Goal: Information Seeking & Learning: Check status

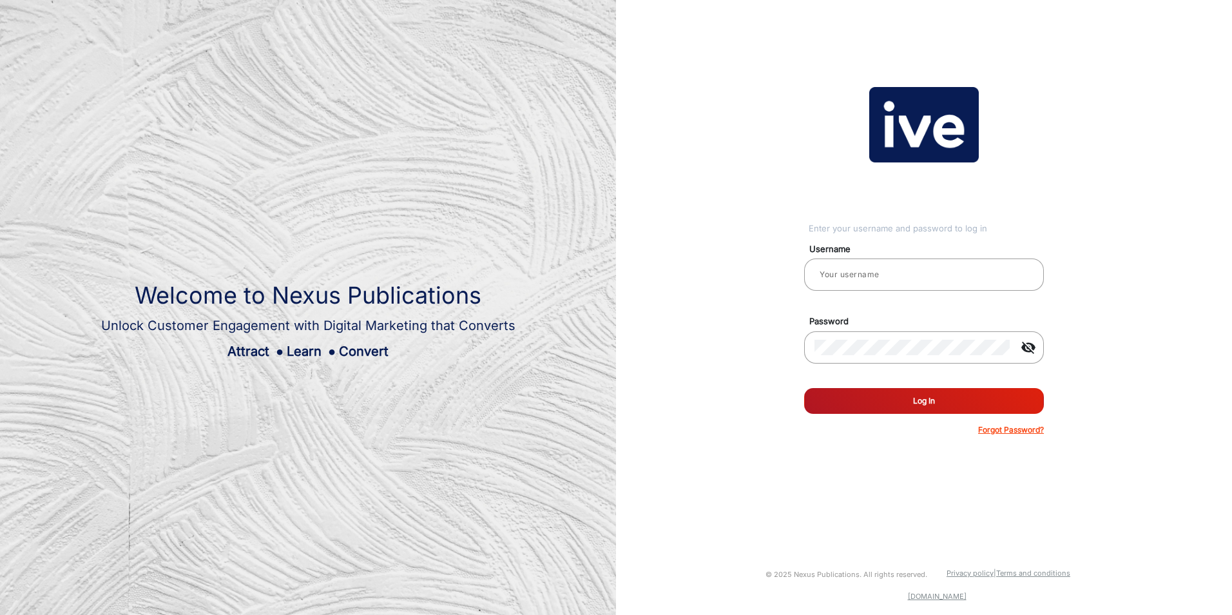
type input "[PERSON_NAME]"
click at [927, 403] on button "Log In" at bounding box center [924, 401] width 240 height 26
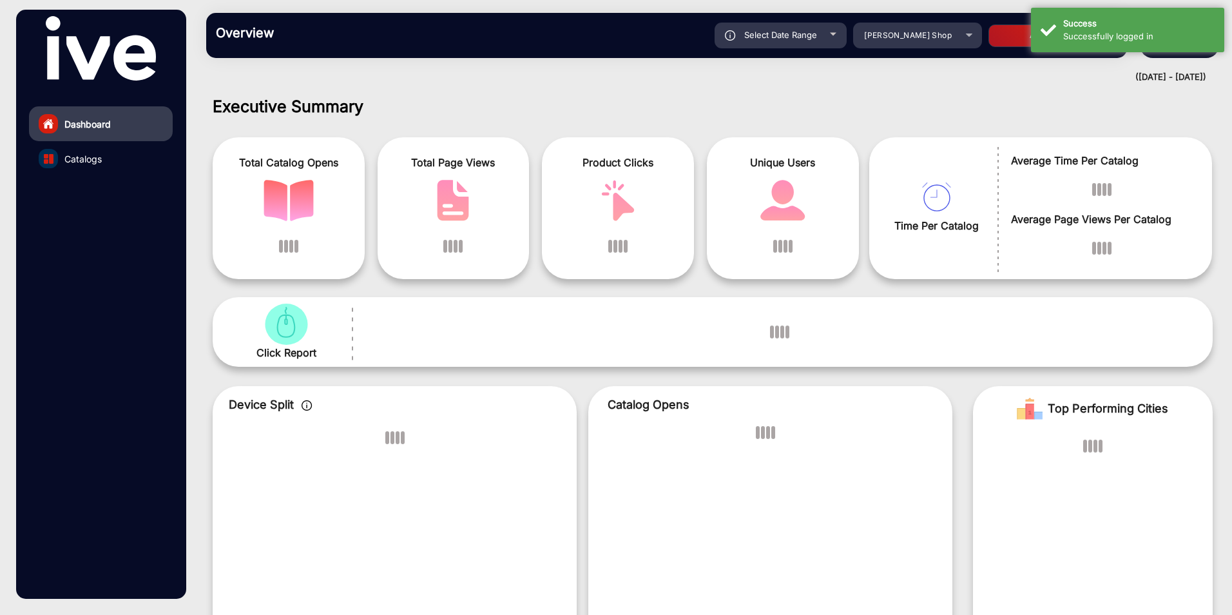
scroll to position [10, 0]
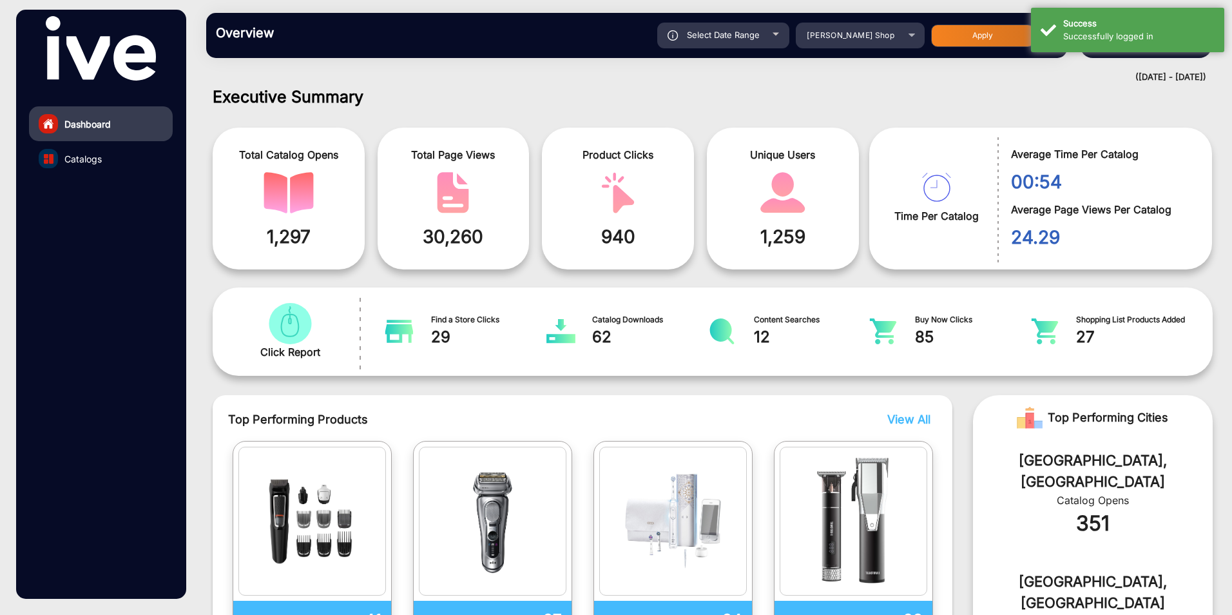
click at [1028, 93] on h1 "Executive Summary" at bounding box center [713, 96] width 1000 height 19
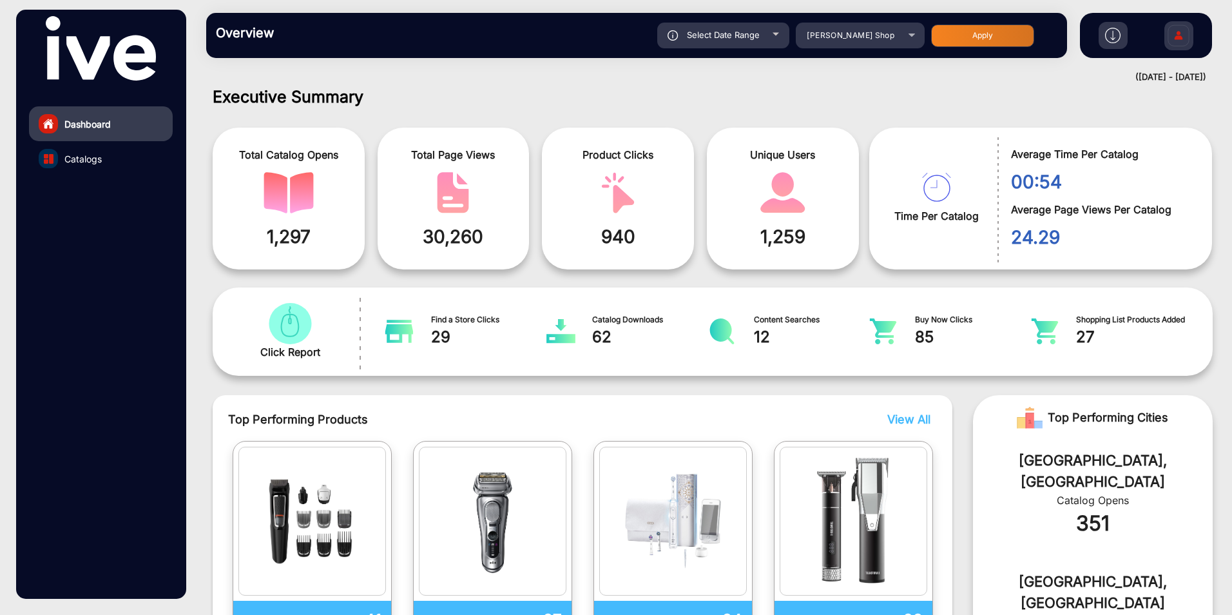
click at [746, 32] on span "Select Date Range" at bounding box center [723, 35] width 73 height 10
type input "[DATE]"
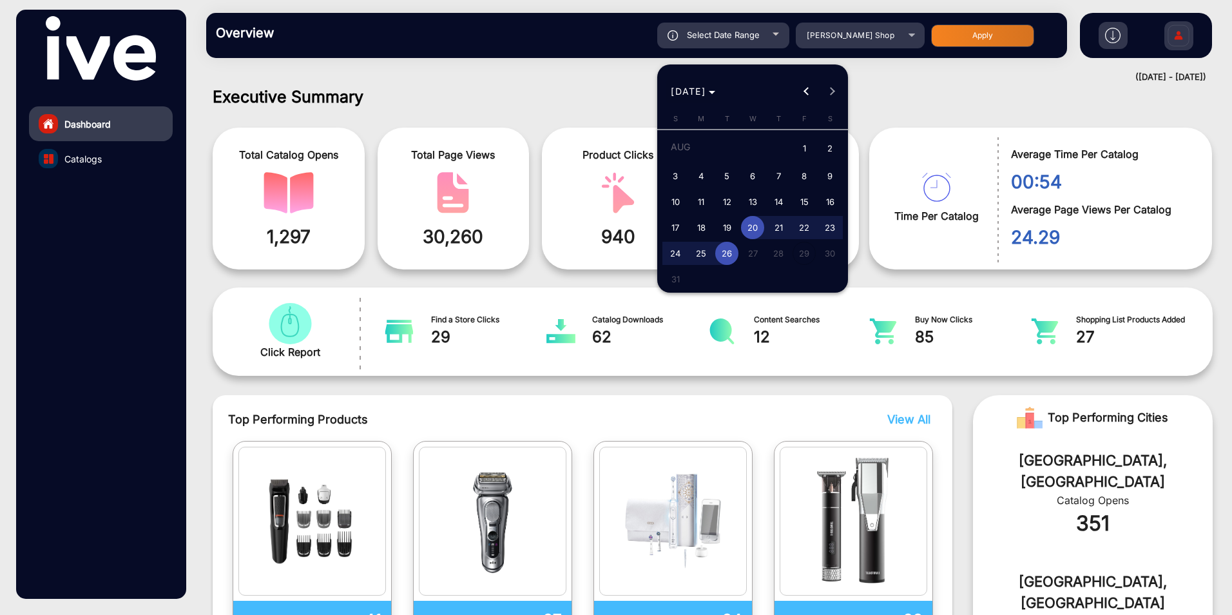
click at [706, 90] on span "[DATE]" at bounding box center [688, 91] width 35 height 11
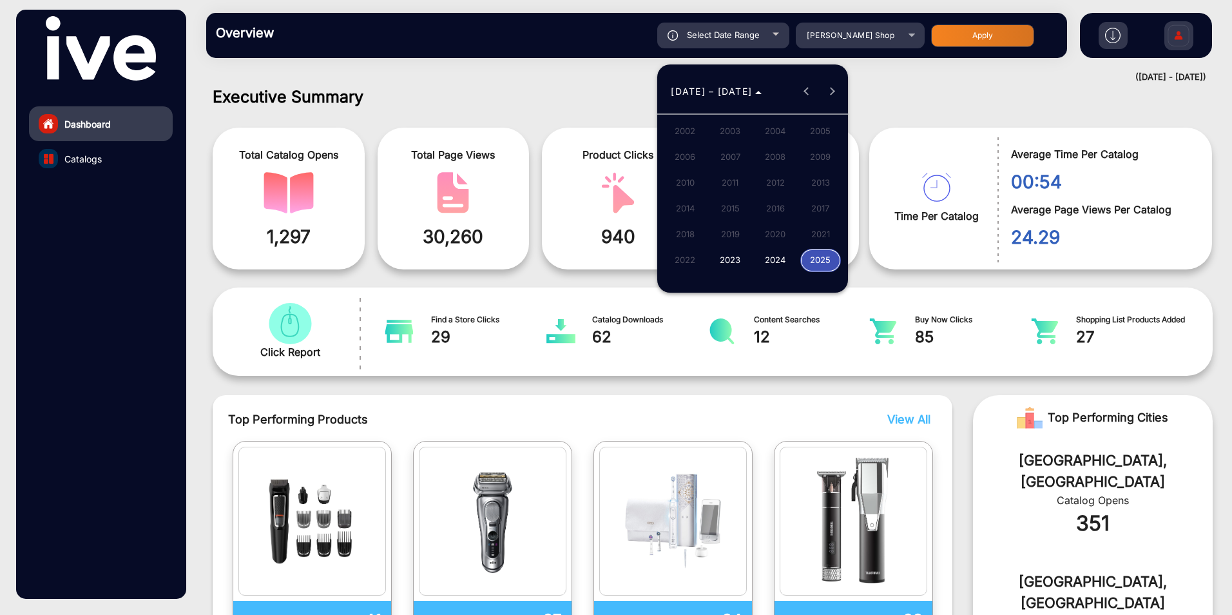
click at [782, 264] on span "2024" at bounding box center [775, 260] width 41 height 23
click at [803, 93] on span "Previous year" at bounding box center [806, 92] width 26 height 26
click at [784, 180] on span "[DATE]" at bounding box center [775, 182] width 41 height 23
click at [706, 95] on span "[DATE]" at bounding box center [688, 91] width 35 height 11
click at [829, 88] on div "[DATE] to [DATE] [DATE] – [DATE]" at bounding box center [752, 92] width 184 height 26
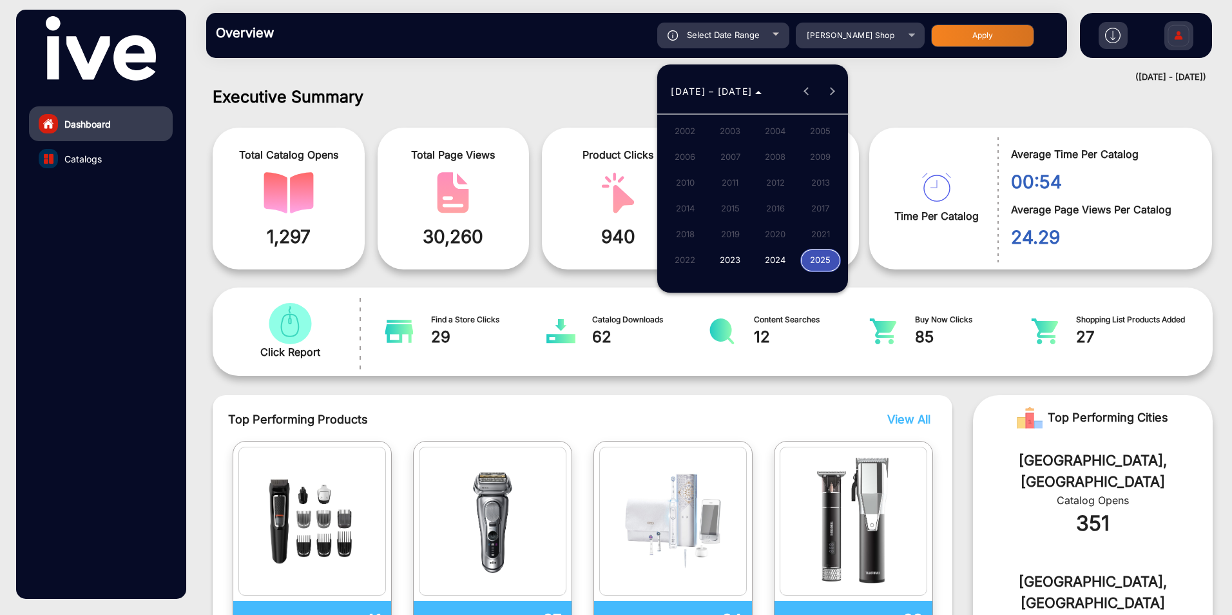
click at [773, 257] on span "2024" at bounding box center [775, 260] width 41 height 23
click at [735, 188] on span "JUN" at bounding box center [730, 182] width 41 height 23
click at [677, 274] on span "30" at bounding box center [675, 278] width 23 height 23
type input "[DATE]"
click at [757, 34] on div at bounding box center [616, 307] width 1232 height 615
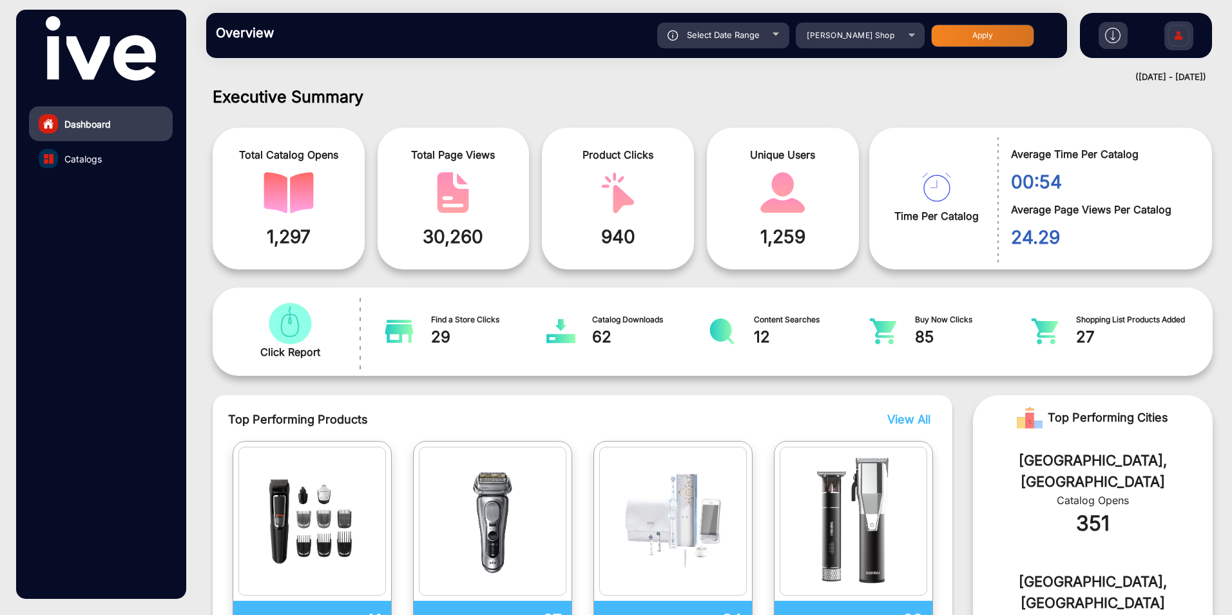
click at [767, 36] on div "Select Date Range" at bounding box center [723, 36] width 132 height 26
type input "[DATE]"
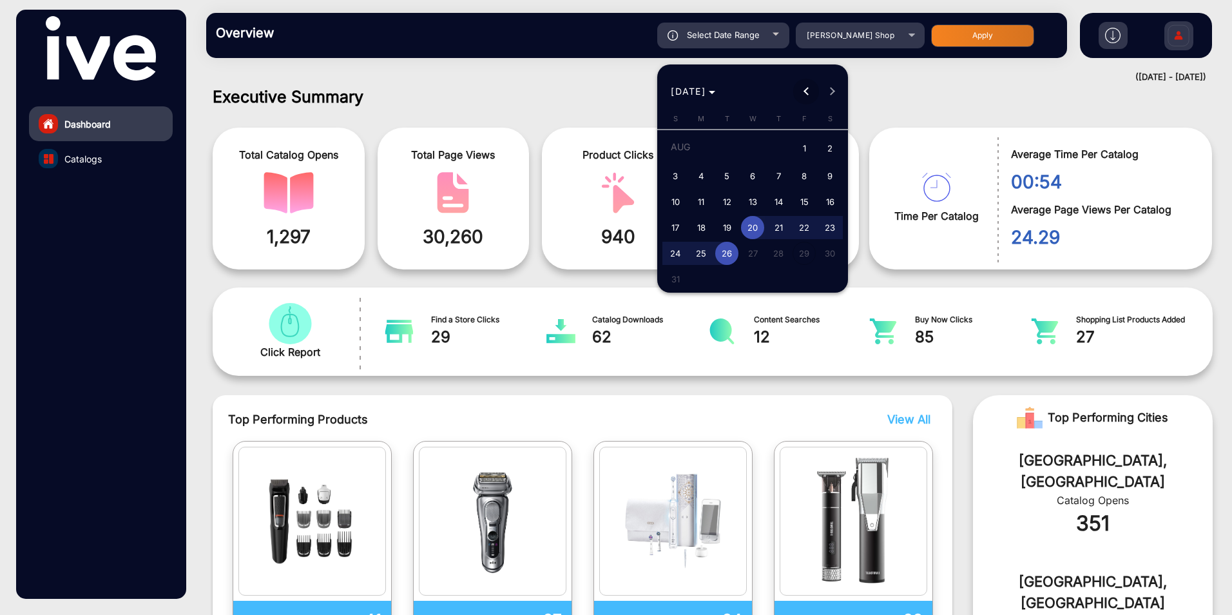
click at [806, 98] on span "Previous month" at bounding box center [806, 92] width 26 height 26
click at [691, 97] on span "[DATE]" at bounding box center [688, 91] width 35 height 11
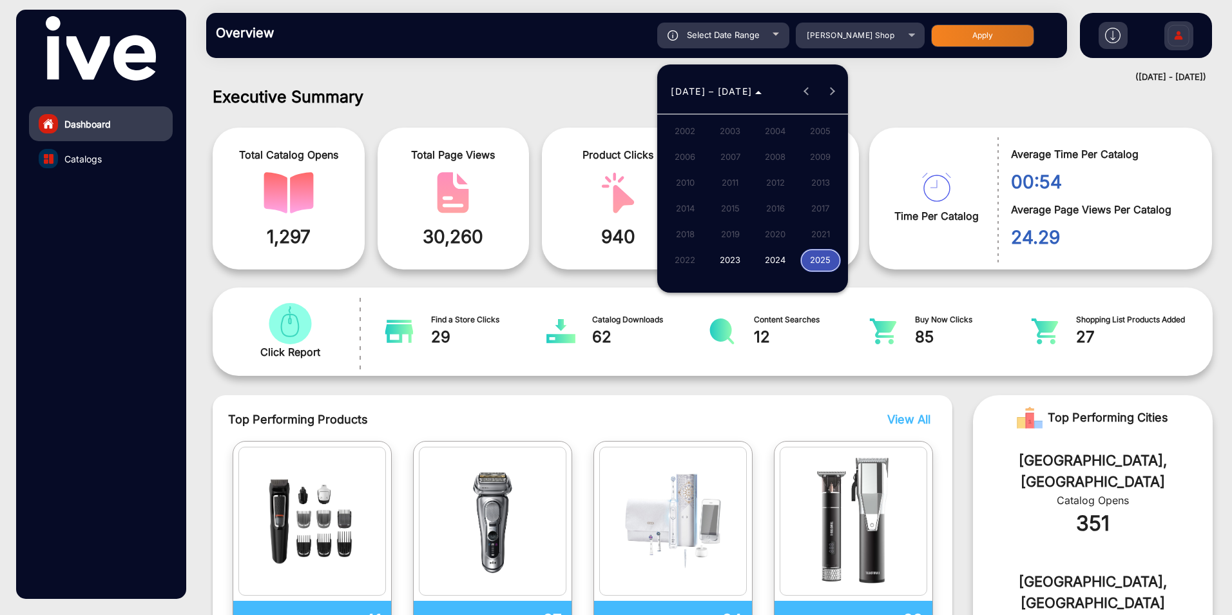
click at [737, 254] on span "2023" at bounding box center [730, 260] width 41 height 23
click at [781, 186] on span "[DATE]" at bounding box center [775, 182] width 41 height 23
click at [830, 148] on span "1" at bounding box center [829, 149] width 23 height 26
type input "[DATE]"
click at [836, 91] on span "Next month" at bounding box center [832, 92] width 26 height 26
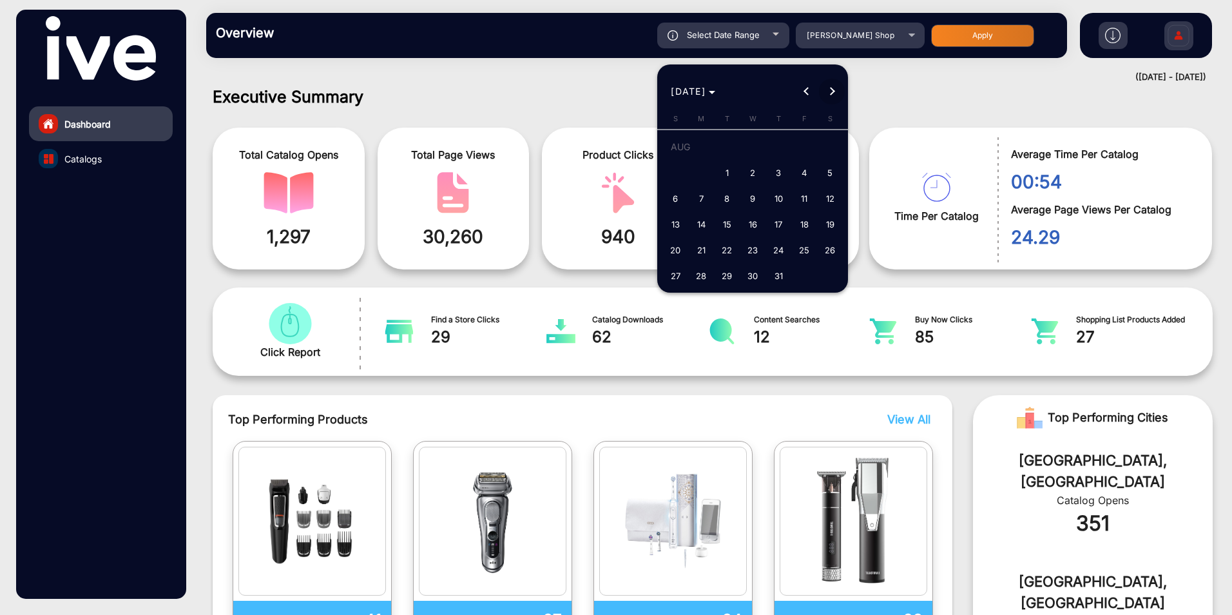
click at [836, 91] on span "Next month" at bounding box center [832, 92] width 26 height 26
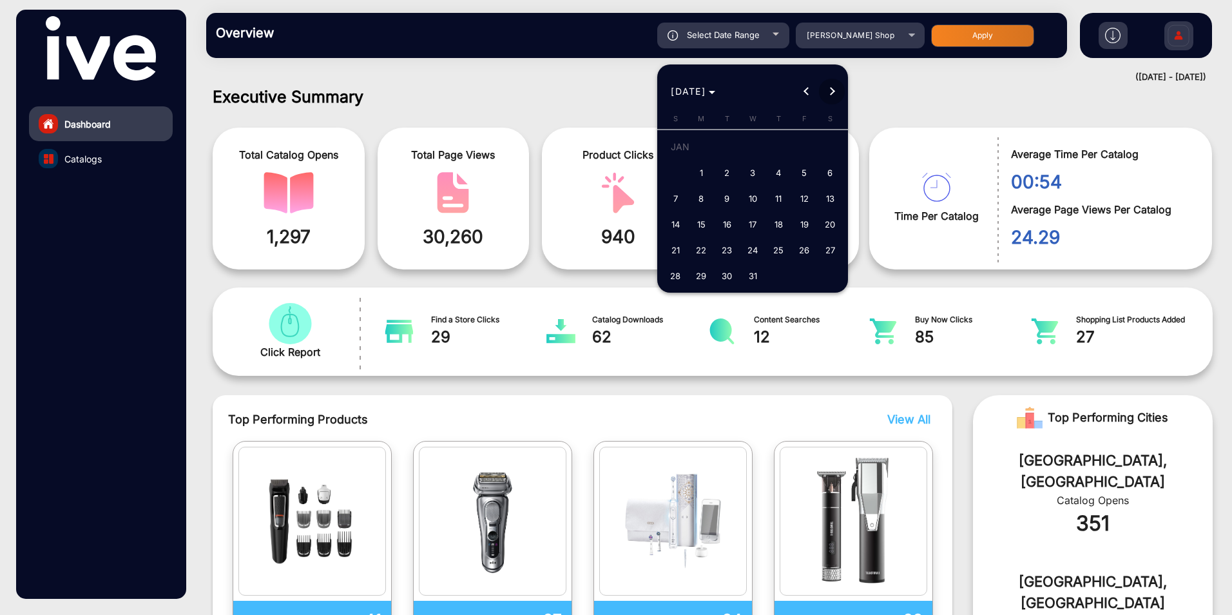
click at [836, 91] on span "Next month" at bounding box center [832, 92] width 26 height 26
click at [832, 94] on button "Next month" at bounding box center [832, 92] width 26 height 26
click at [830, 94] on button "Next month" at bounding box center [832, 92] width 26 height 26
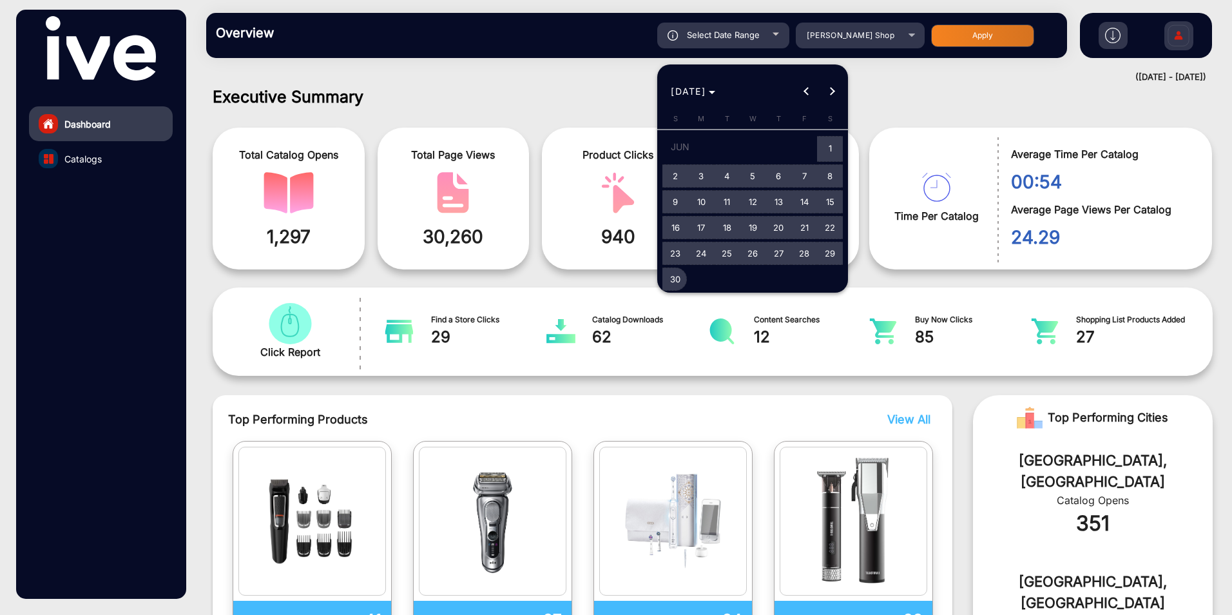
click at [677, 289] on span "30" at bounding box center [675, 278] width 23 height 23
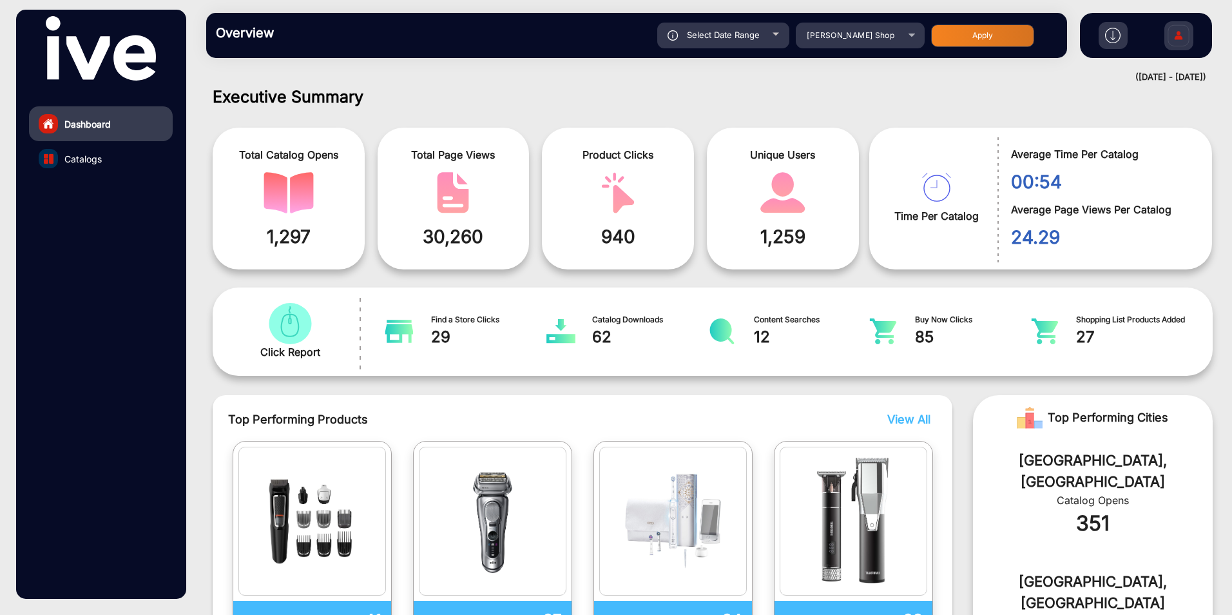
type input "[DATE]"
click at [767, 41] on div "Select Date Range" at bounding box center [723, 36] width 132 height 26
type input "[DATE]"
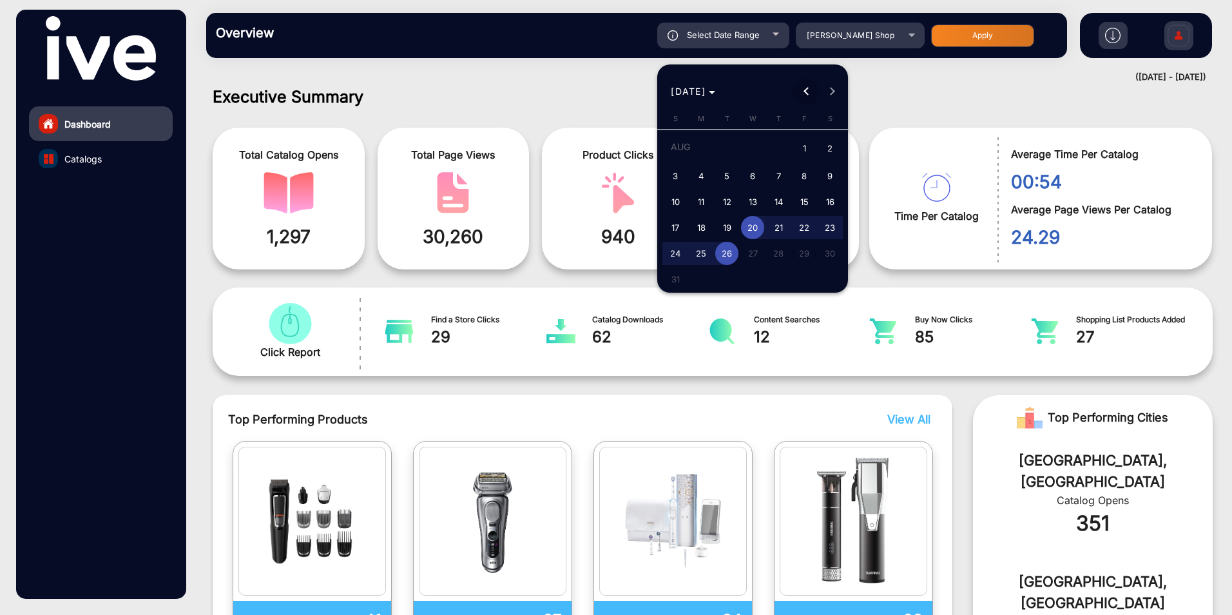
click at [802, 101] on span "Previous month" at bounding box center [806, 92] width 26 height 26
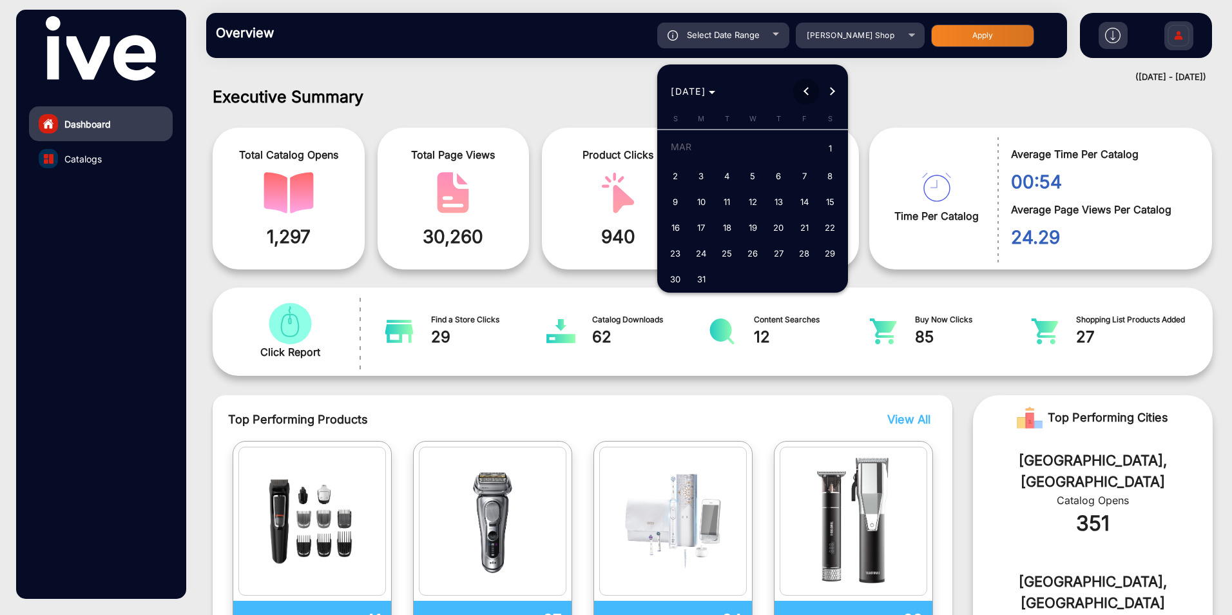
click at [802, 101] on span "Previous month" at bounding box center [806, 92] width 26 height 26
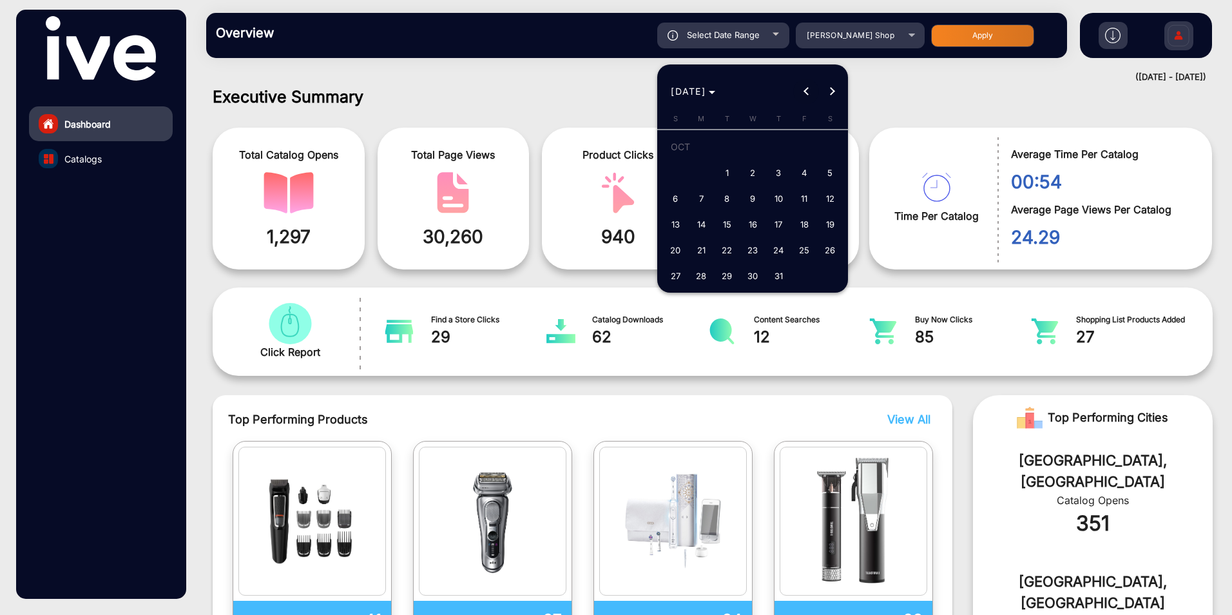
click at [802, 101] on span "Previous month" at bounding box center [806, 92] width 26 height 26
click at [706, 173] on span "1" at bounding box center [700, 172] width 23 height 23
type input "[DATE]"
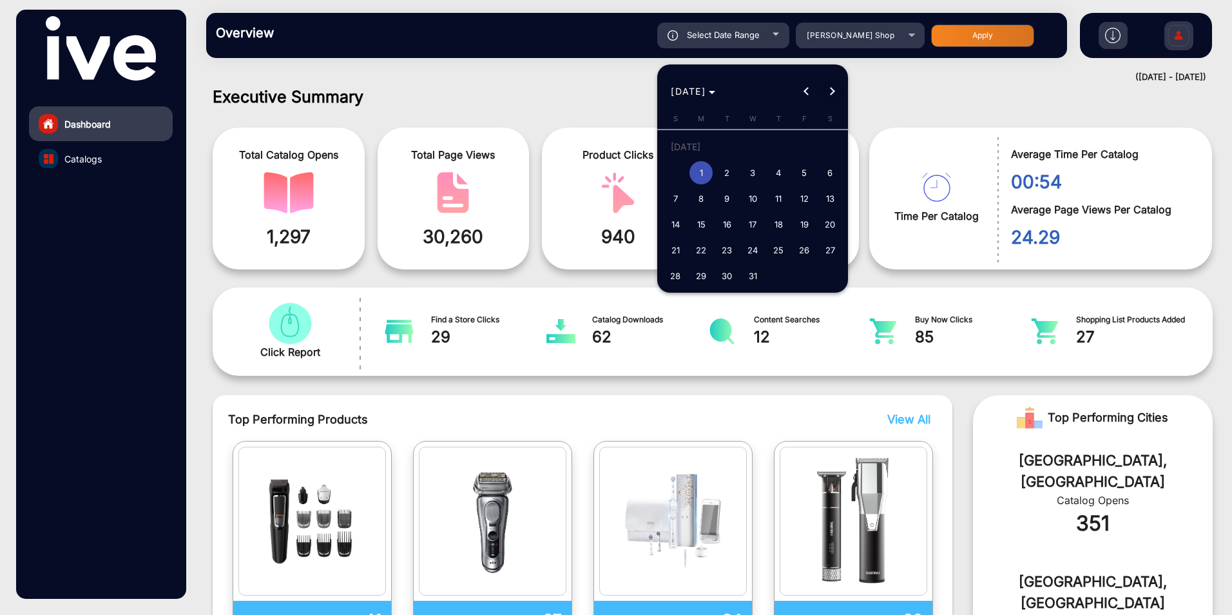
click at [836, 94] on span "Next month" at bounding box center [832, 92] width 26 height 26
click at [834, 94] on span "Next month" at bounding box center [832, 92] width 26 height 26
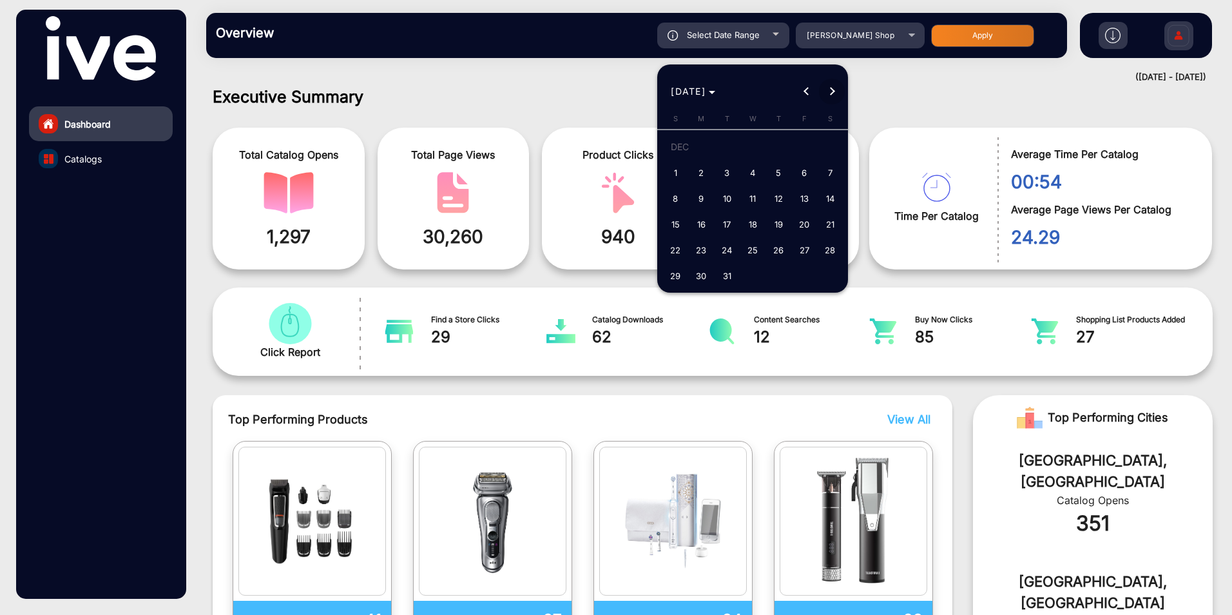
click at [834, 94] on span "Next month" at bounding box center [832, 92] width 26 height 26
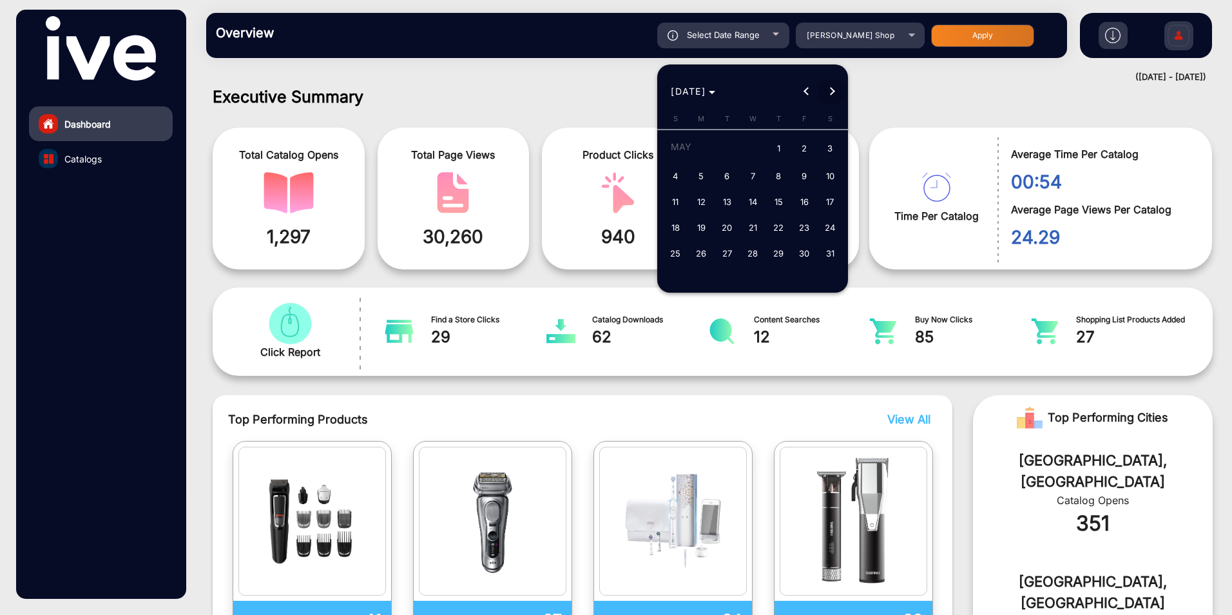
click at [834, 94] on span "Next month" at bounding box center [832, 92] width 26 height 26
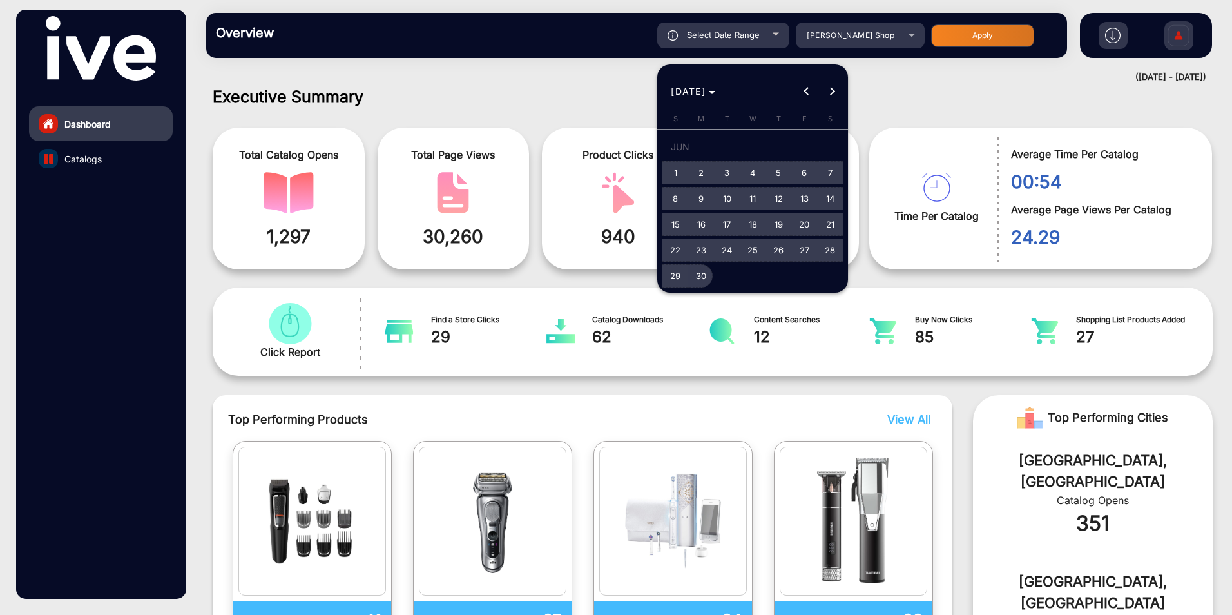
click at [702, 275] on span "30" at bounding box center [700, 275] width 23 height 23
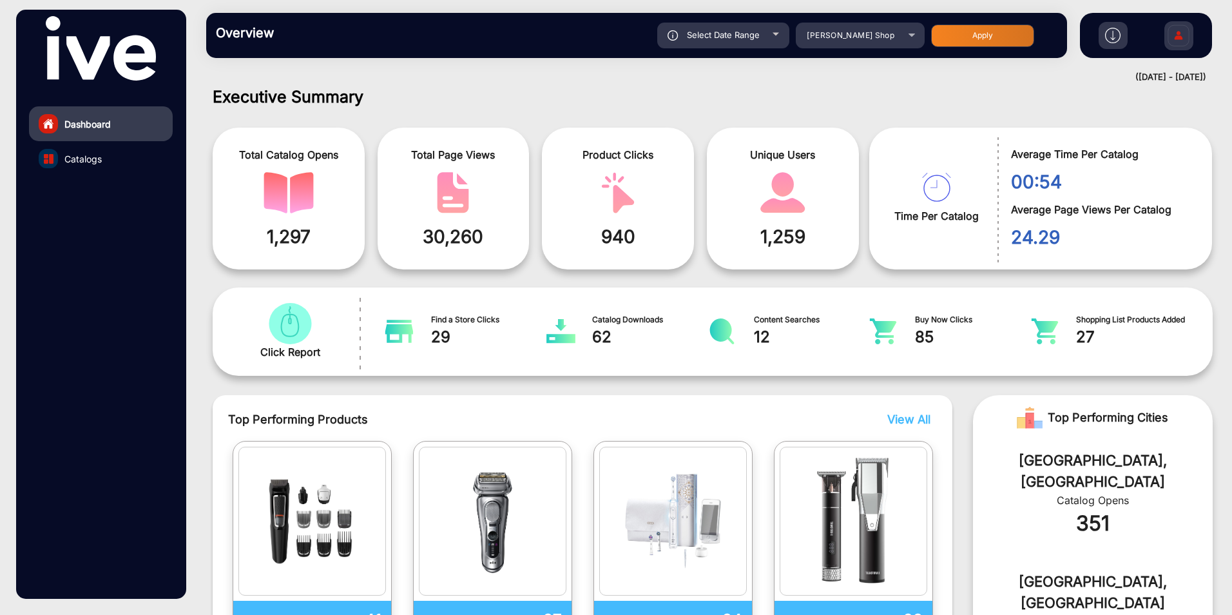
type input "[DATE]"
click at [746, 48] on div "Overview Reports Understand what makes your customers tick and learn how they a…" at bounding box center [636, 35] width 861 height 45
click at [756, 34] on span "Select Date Range" at bounding box center [723, 35] width 73 height 10
type input "[DATE]"
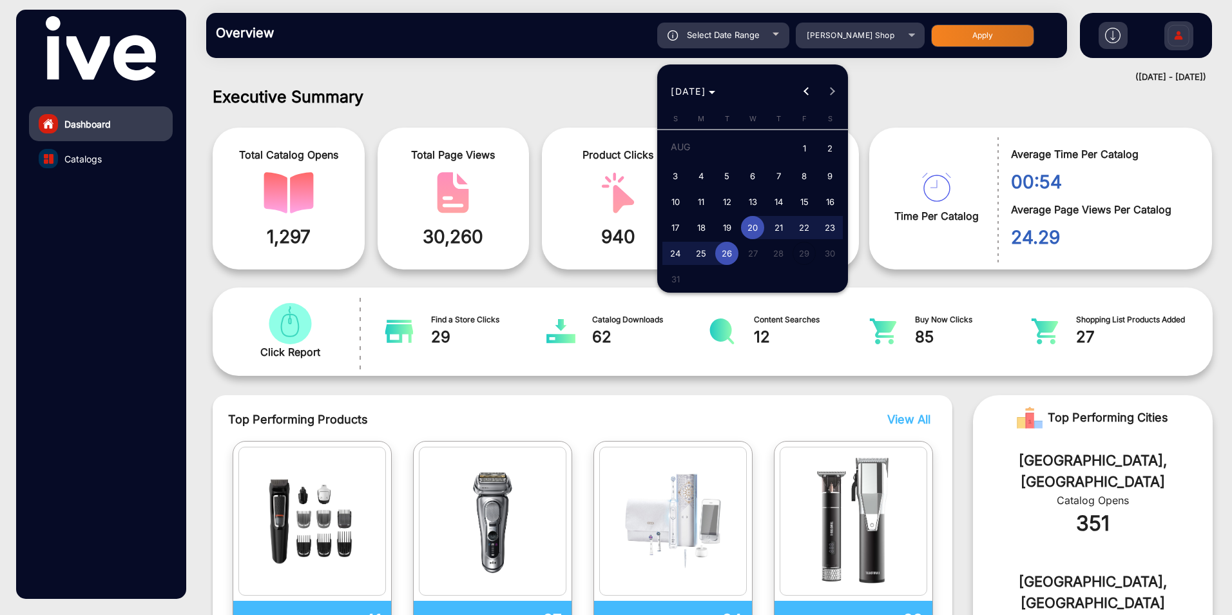
click at [858, 38] on div at bounding box center [616, 307] width 1232 height 615
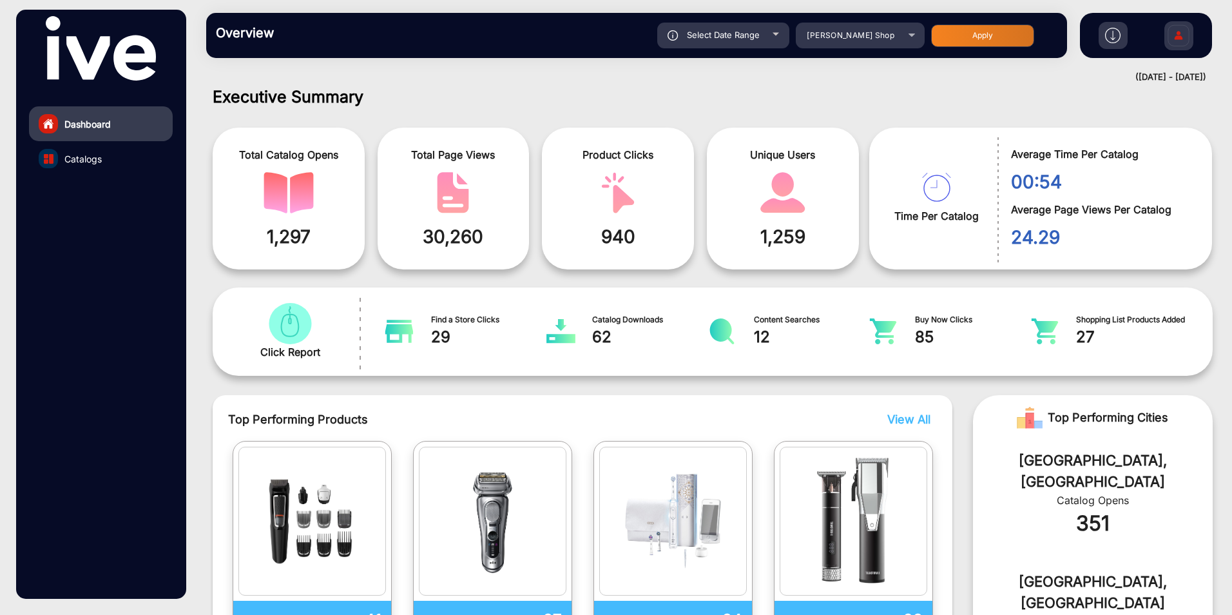
click at [756, 23] on div "Select Date Range" at bounding box center [723, 36] width 132 height 26
type input "[DATE]"
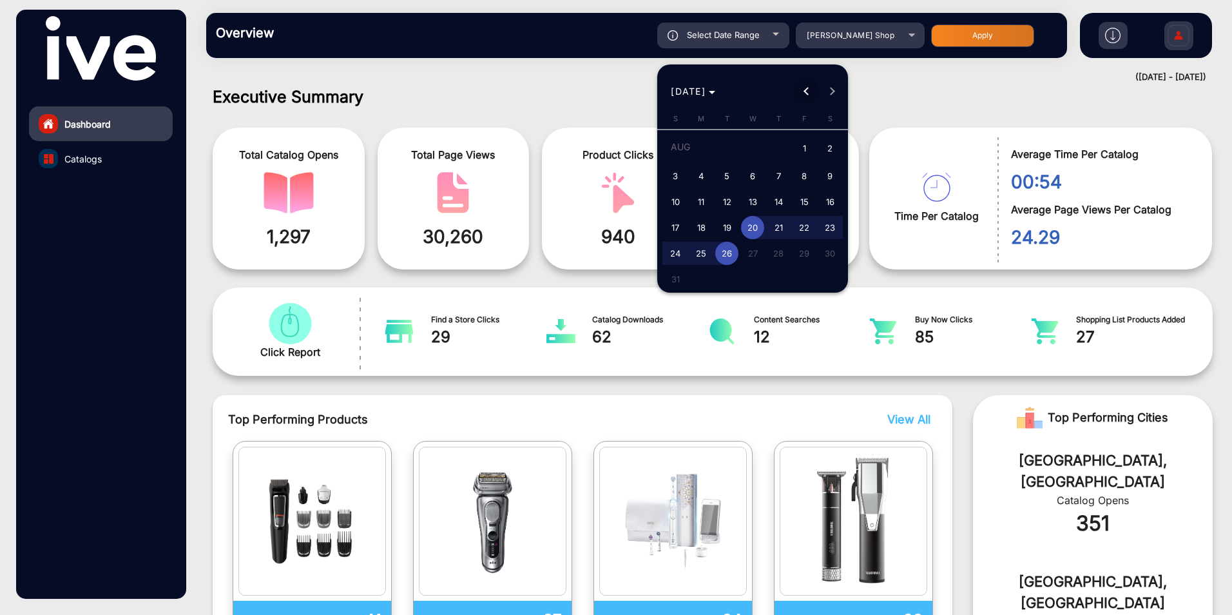
click at [809, 99] on span "Previous month" at bounding box center [806, 92] width 26 height 26
click at [720, 97] on span "Choose month and year" at bounding box center [693, 91] width 55 height 31
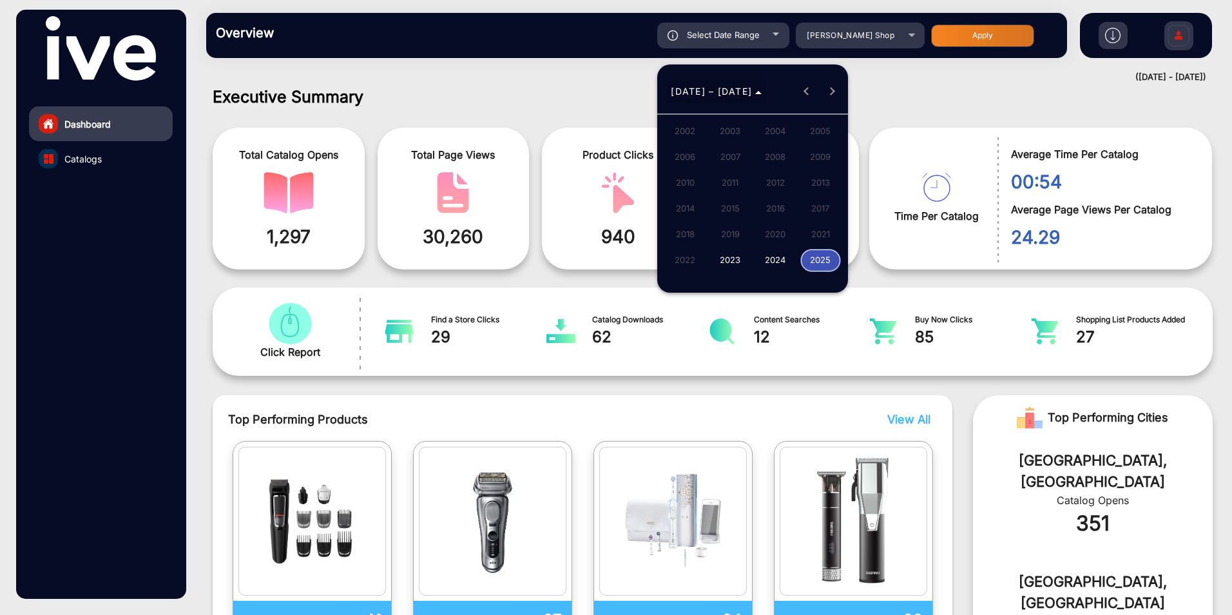
click at [717, 91] on span "[DATE] – [DATE]" at bounding box center [711, 91] width 81 height 11
click at [706, 91] on span "[DATE]" at bounding box center [688, 91] width 35 height 11
click at [737, 254] on span "2023" at bounding box center [730, 260] width 41 height 23
click at [767, 188] on span "[DATE]" at bounding box center [775, 182] width 41 height 23
click at [832, 146] on span "1" at bounding box center [829, 149] width 23 height 26
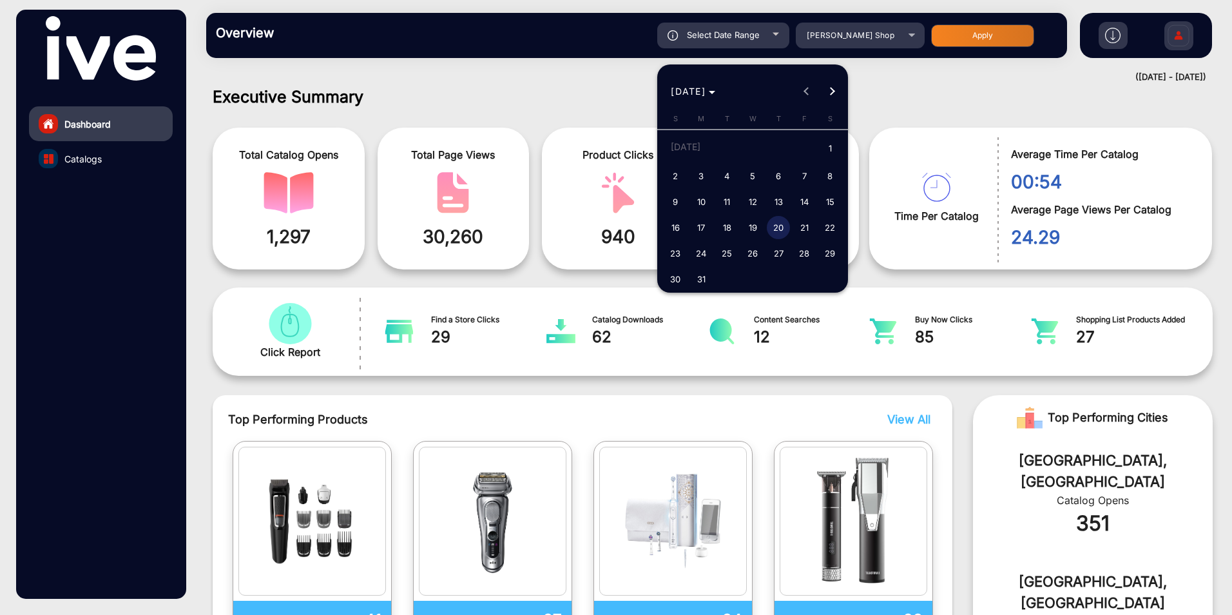
type input "[DATE]"
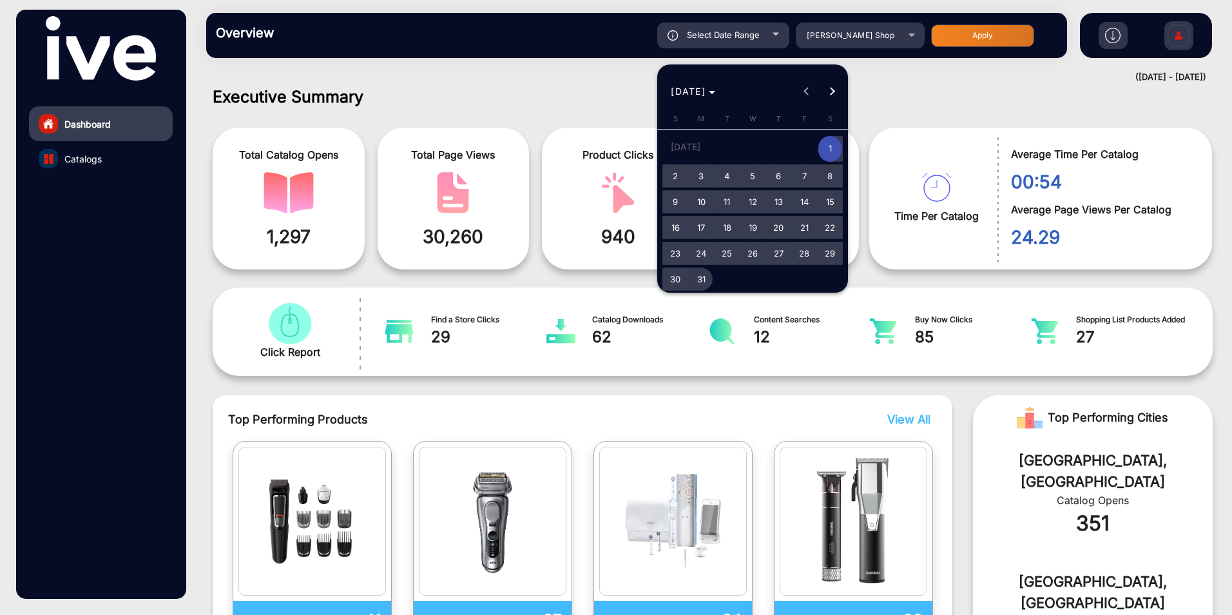
click at [700, 280] on span "31" at bounding box center [700, 278] width 23 height 23
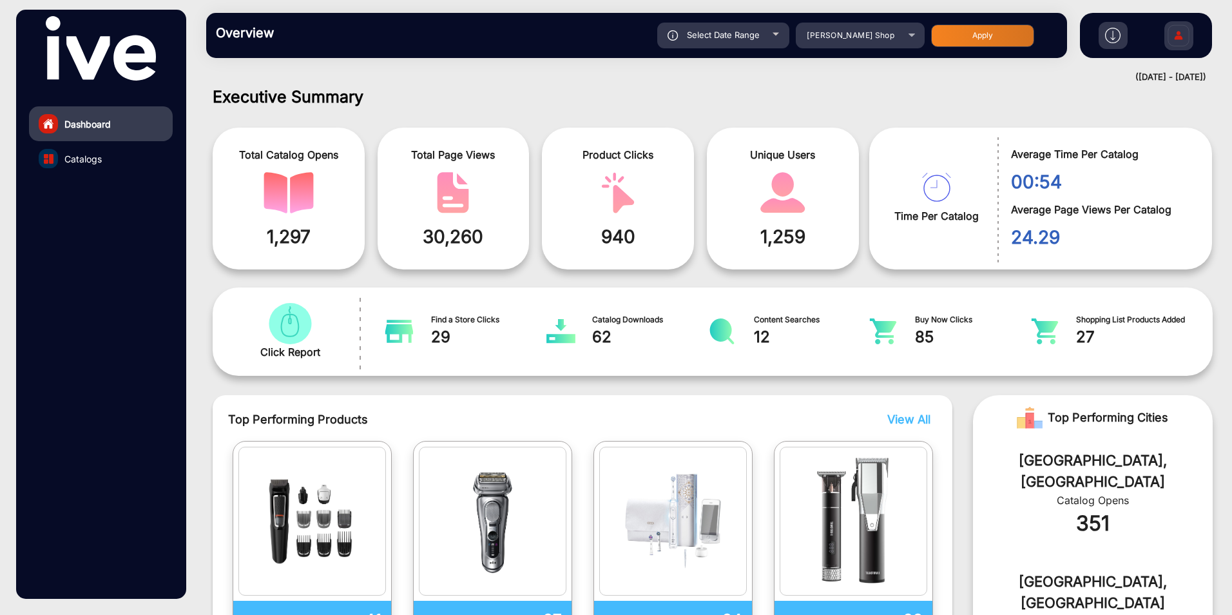
type input "[DATE]"
click at [753, 41] on div "Select Date Range" at bounding box center [723, 36] width 132 height 26
type input "[DATE]"
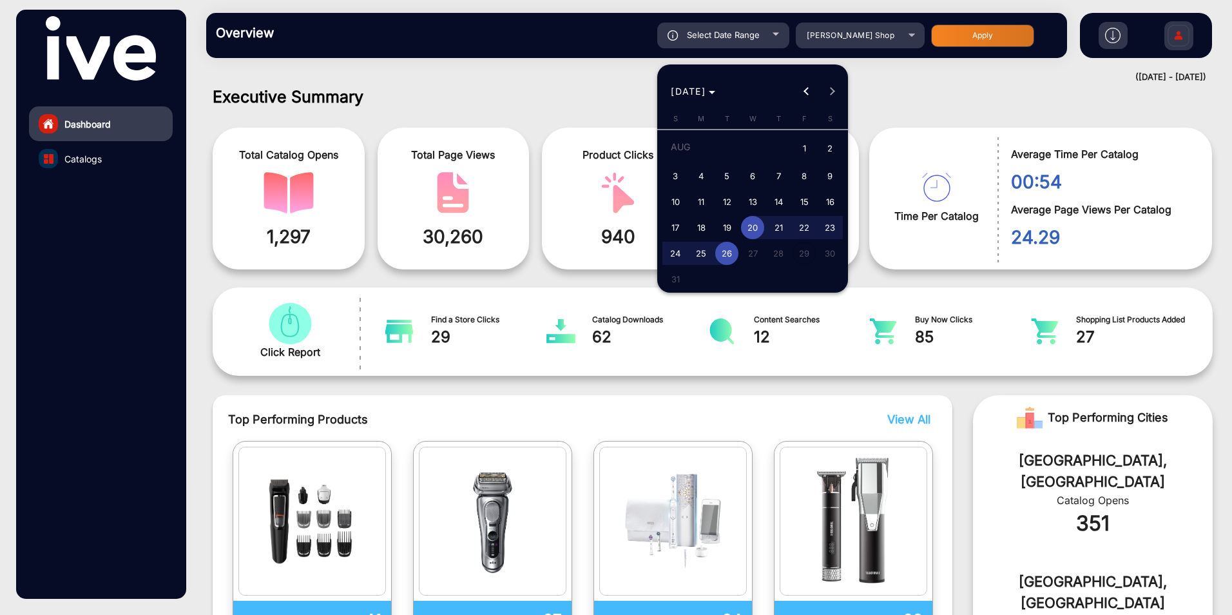
click at [800, 150] on span "1" at bounding box center [804, 149] width 23 height 26
type input "[DATE]"
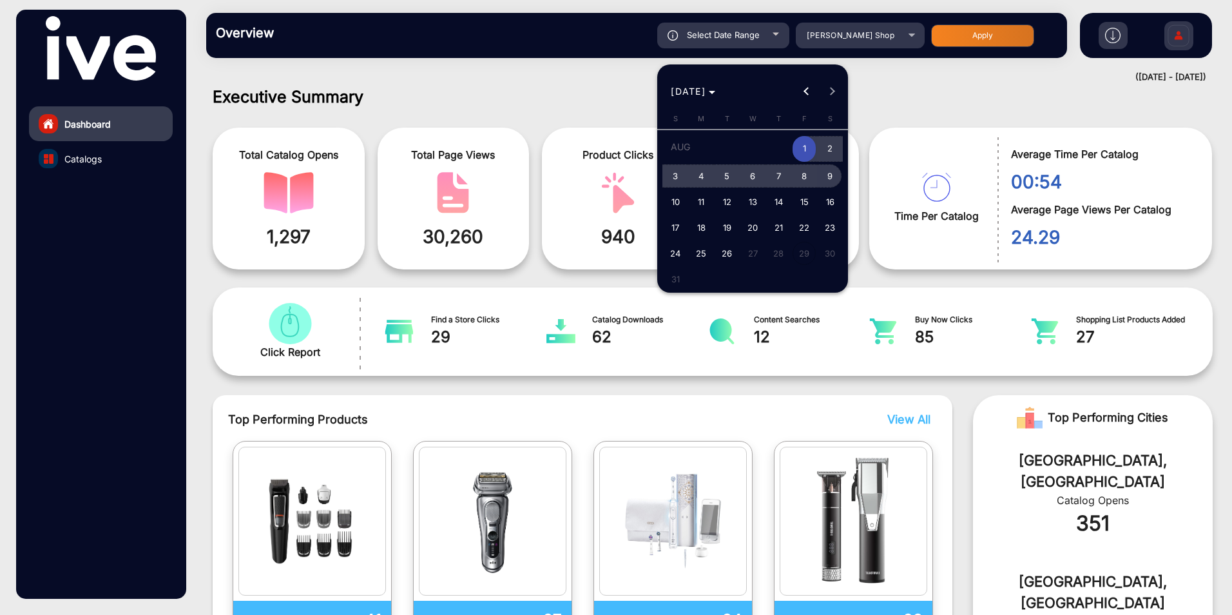
click at [831, 174] on span "9" at bounding box center [829, 175] width 23 height 23
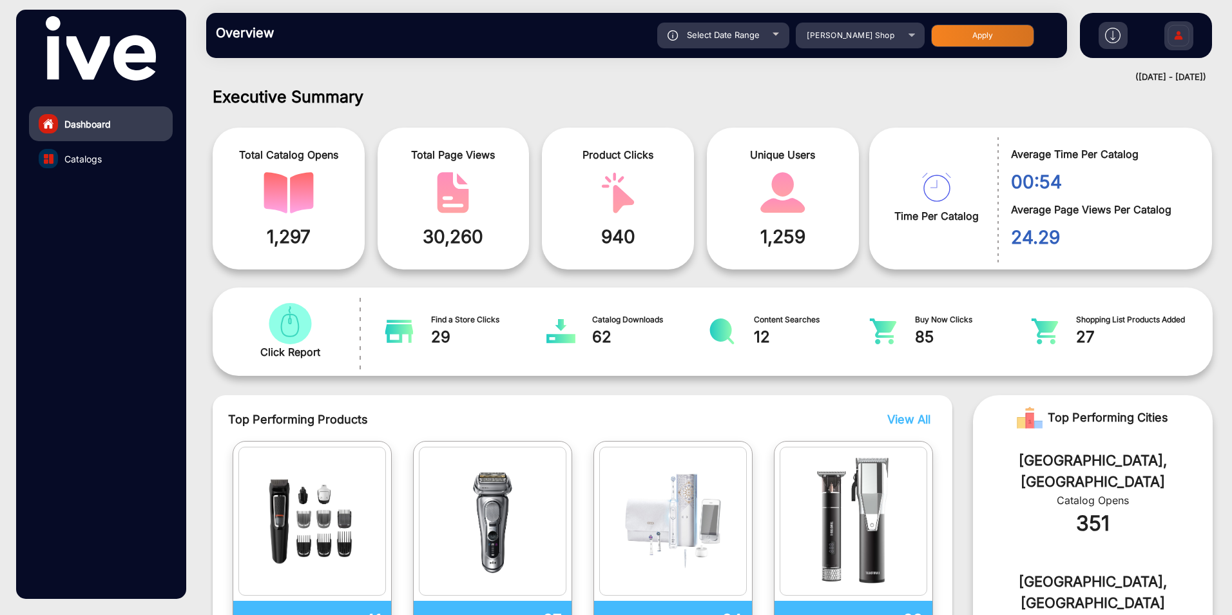
type input "[DATE]"
click at [765, 21] on div "Overview Reports Understand what makes your customers tick and learn how they a…" at bounding box center [636, 35] width 861 height 45
click at [772, 37] on div "Select Date Range" at bounding box center [723, 36] width 132 height 26
type input "[DATE]"
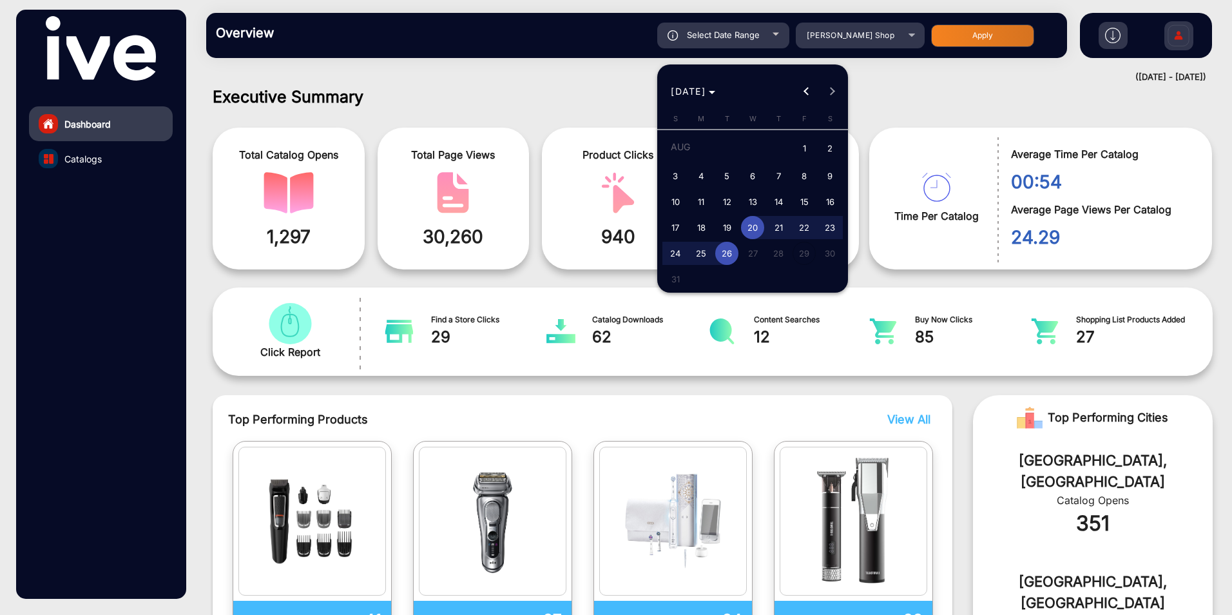
click at [803, 150] on span "1" at bounding box center [804, 149] width 23 height 26
type input "[DATE]"
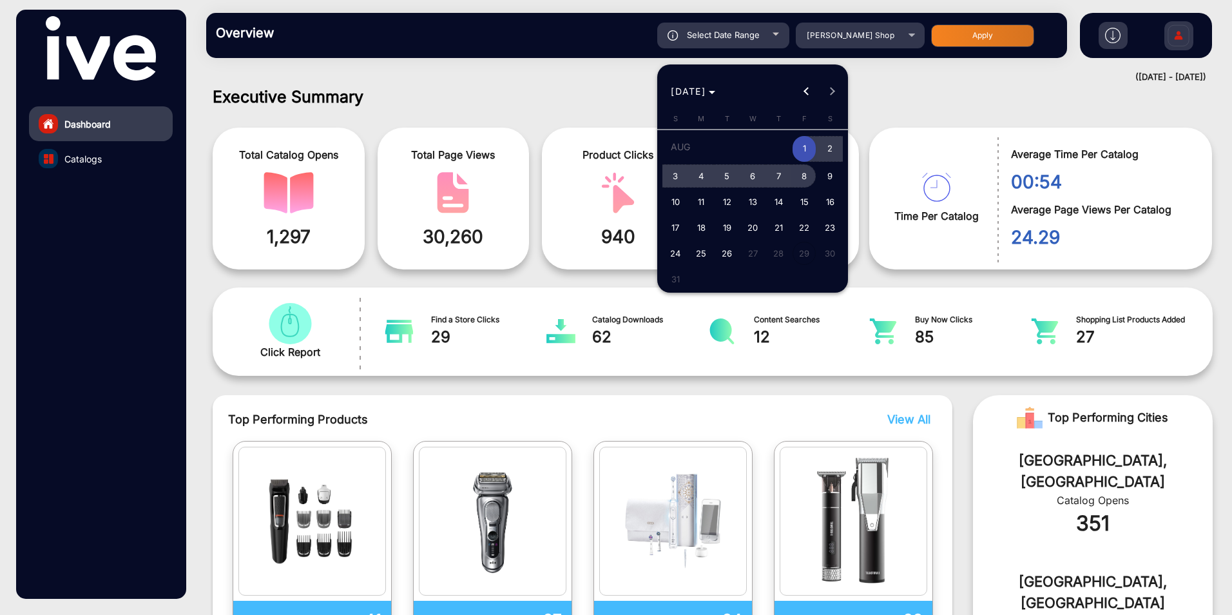
click at [782, 175] on span "7" at bounding box center [778, 175] width 23 height 23
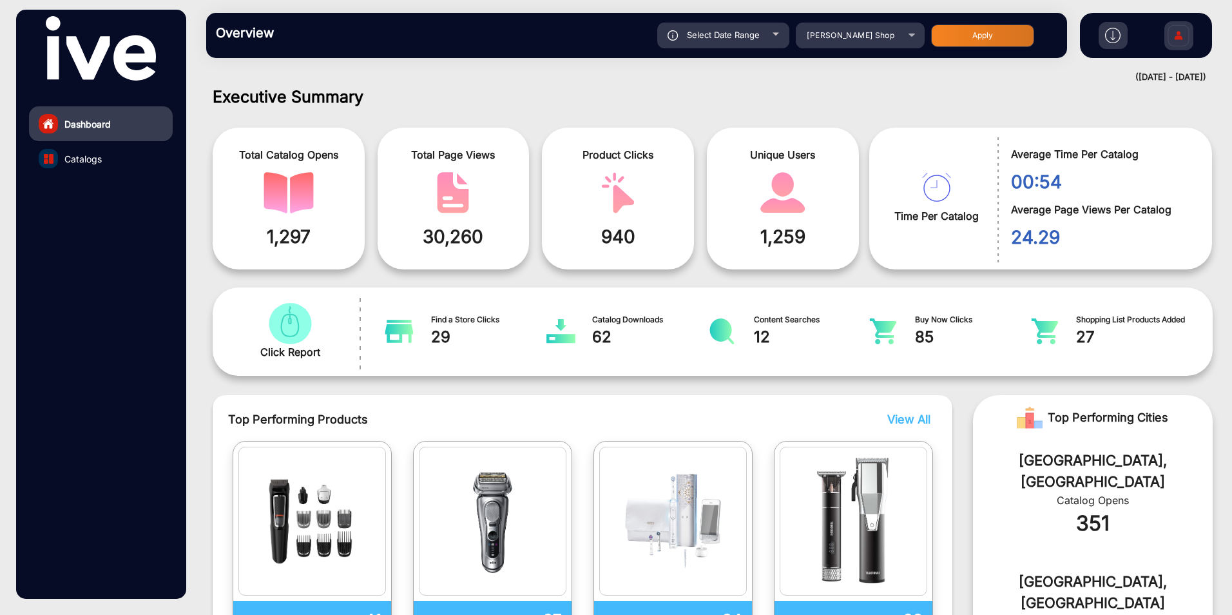
type input "[DATE]"
click at [755, 32] on span "Select Date Range" at bounding box center [723, 35] width 73 height 10
type input "[DATE]"
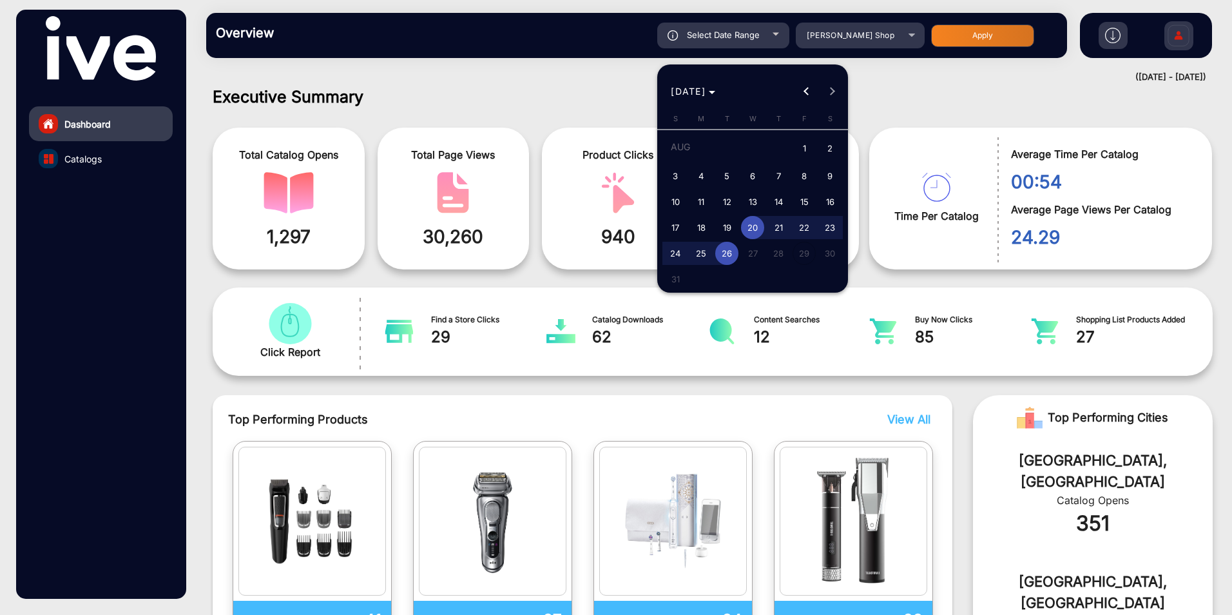
click at [809, 158] on span "1" at bounding box center [804, 149] width 23 height 26
type input "[DATE]"
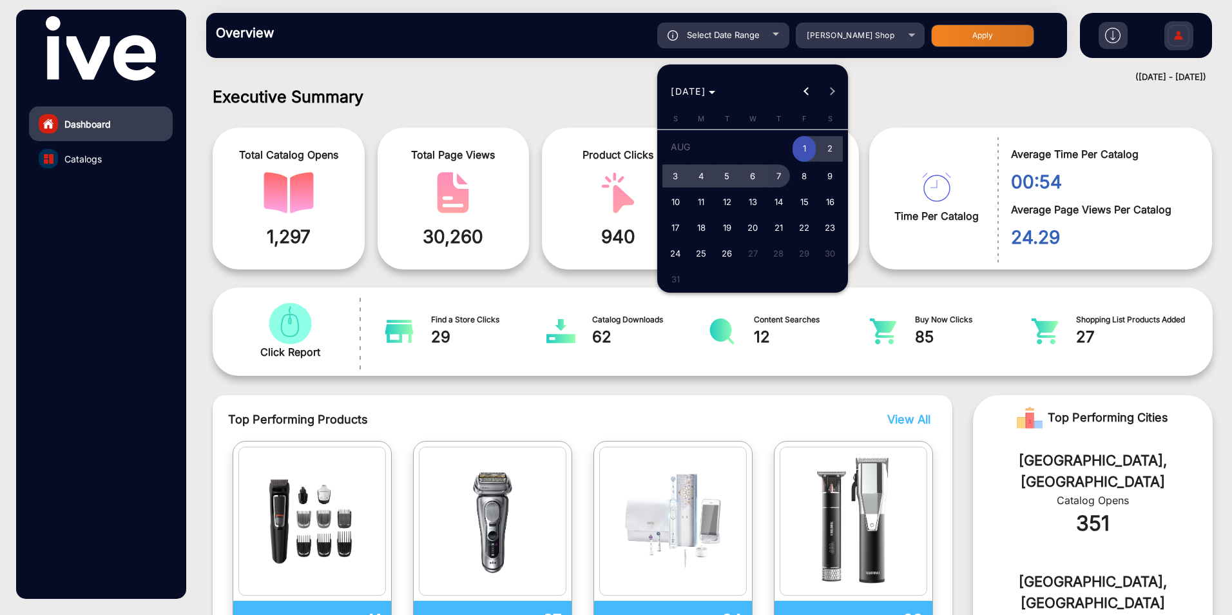
click at [782, 180] on span "7" at bounding box center [778, 175] width 23 height 23
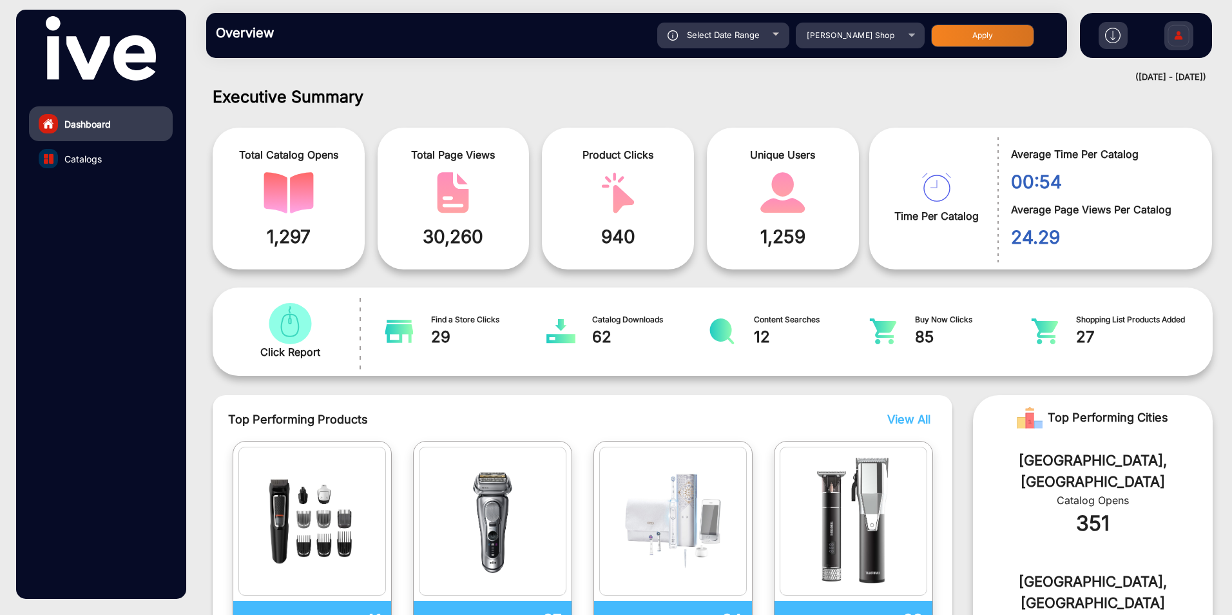
type input "[DATE]"
click at [749, 46] on div "Select Date Range" at bounding box center [723, 36] width 132 height 26
type input "[DATE]"
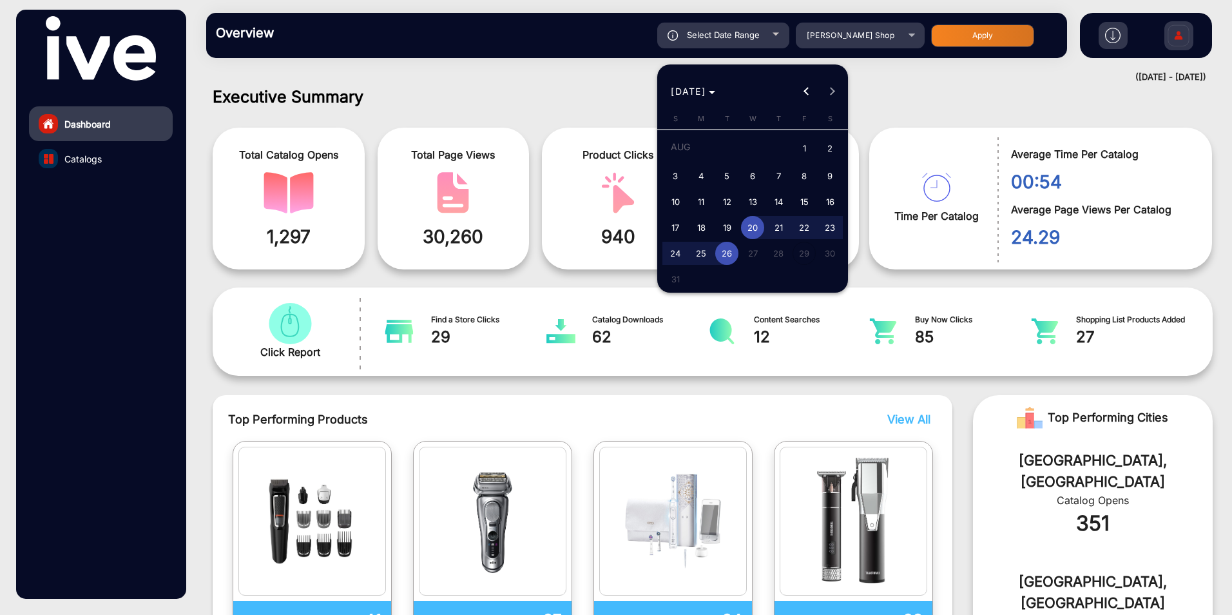
click at [803, 140] on span "1" at bounding box center [804, 149] width 23 height 26
type input "[DATE]"
click at [804, 149] on span "1" at bounding box center [804, 149] width 23 height 26
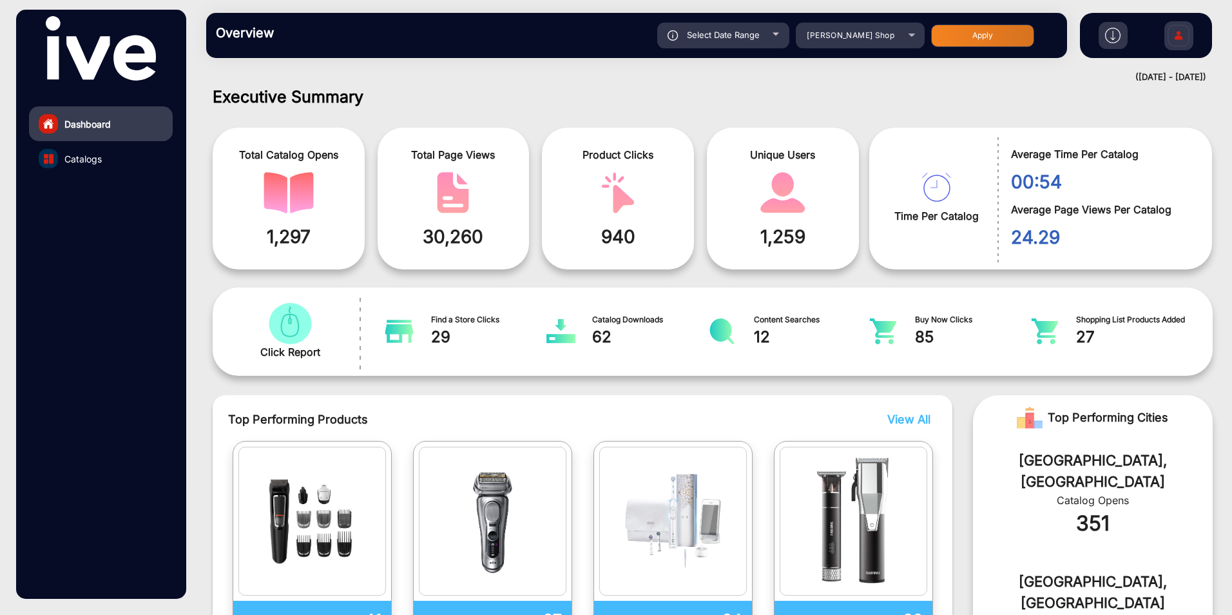
type input "[DATE]"
click at [771, 32] on div "Select Date Range" at bounding box center [723, 36] width 132 height 26
type input "[DATE]"
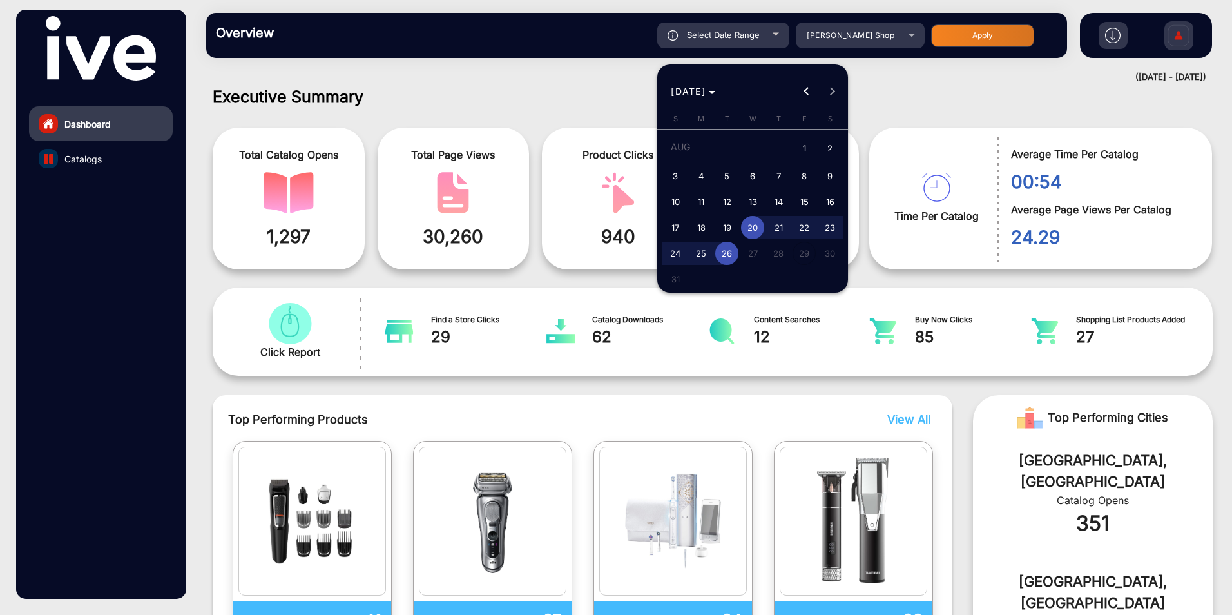
click at [820, 38] on div at bounding box center [616, 307] width 1232 height 615
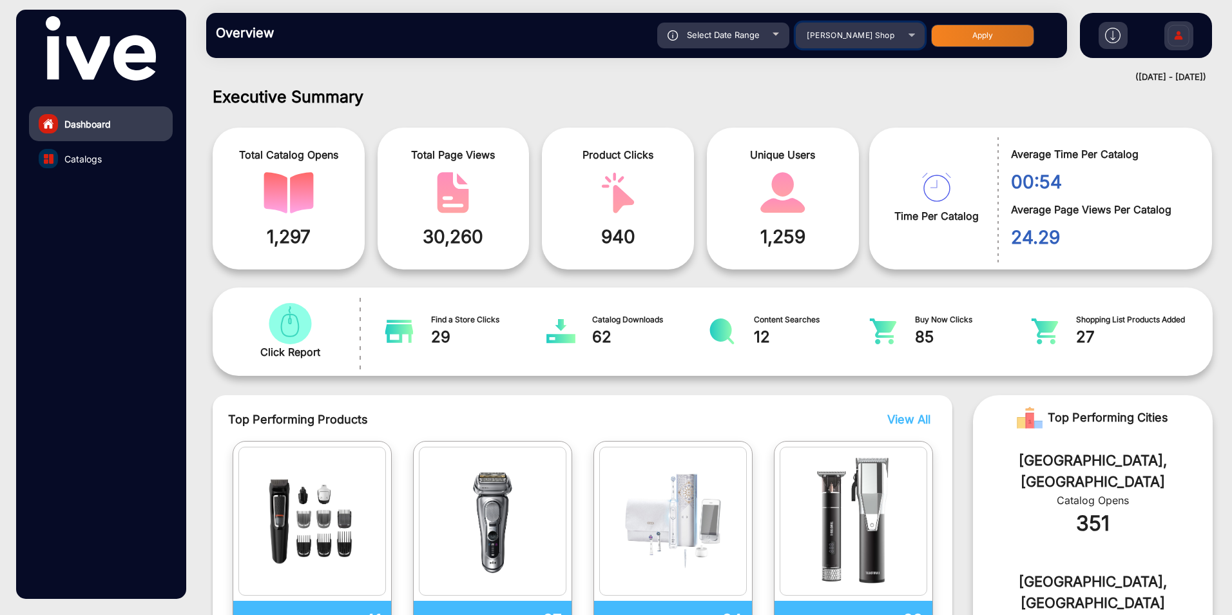
click at [866, 37] on span "[PERSON_NAME] Shop" at bounding box center [851, 35] width 88 height 10
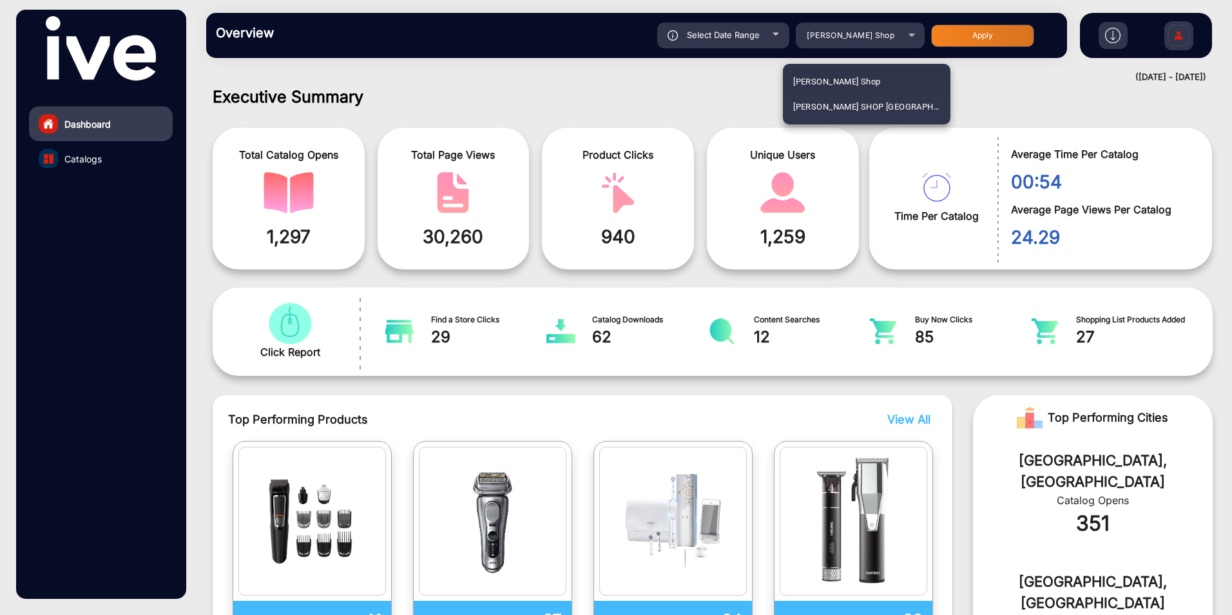
click at [879, 37] on div at bounding box center [616, 307] width 1232 height 615
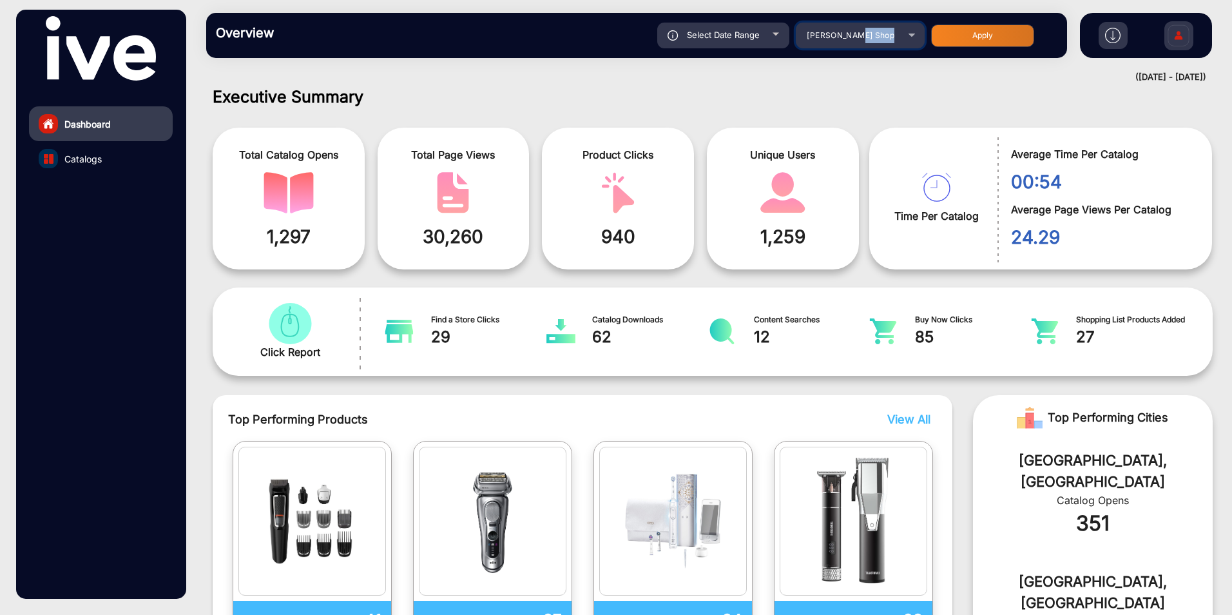
click at [879, 37] on div "[PERSON_NAME] Shop" at bounding box center [850, 35] width 103 height 15
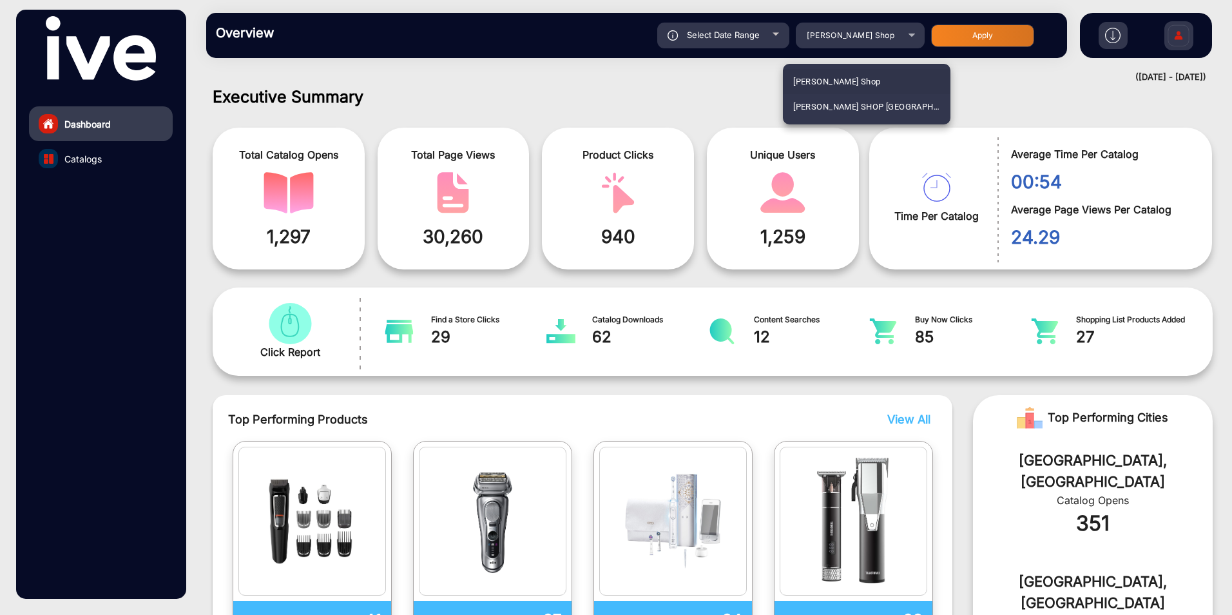
click at [307, 178] on div at bounding box center [616, 307] width 1232 height 615
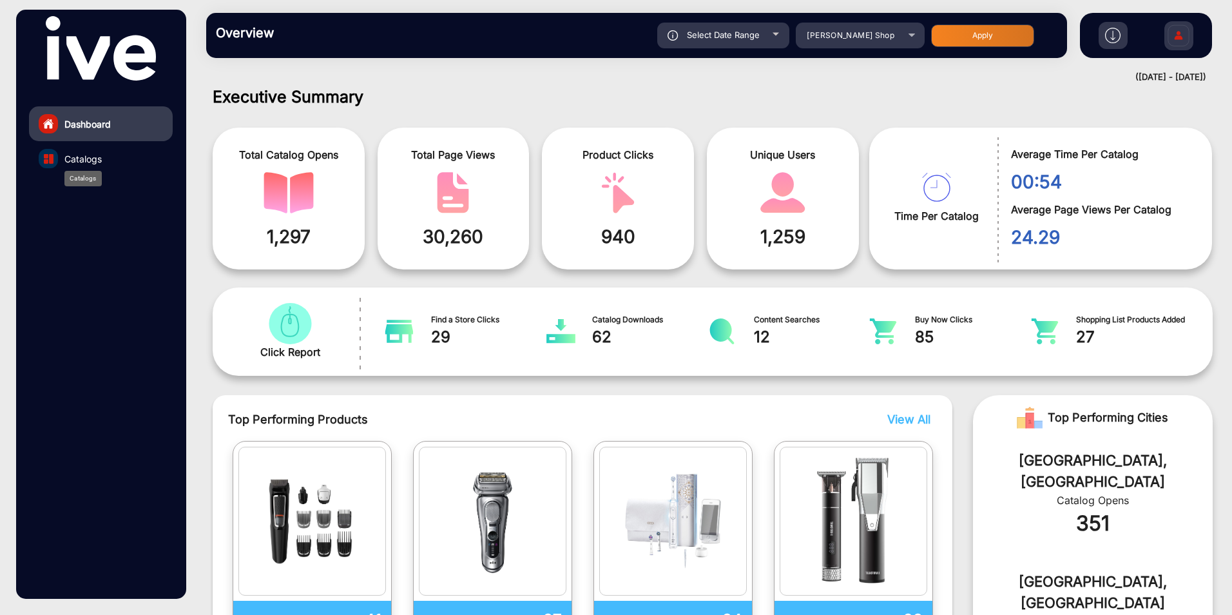
click at [93, 159] on span "Catalogs" at bounding box center [82, 159] width 37 height 14
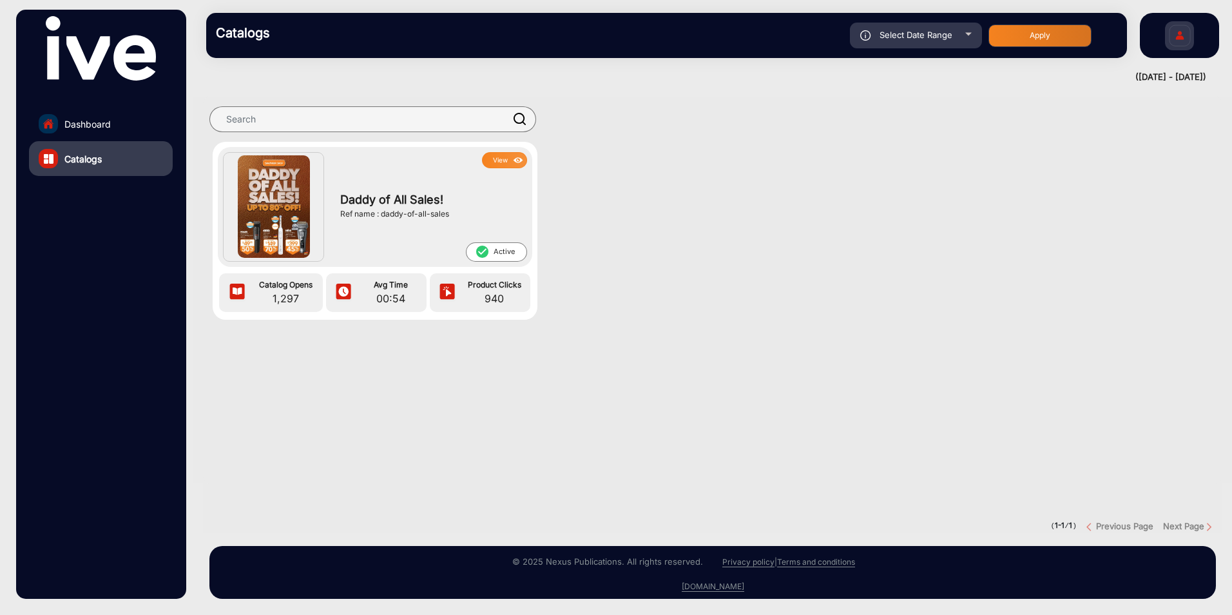
click at [918, 37] on span "Select Date Range" at bounding box center [916, 35] width 73 height 10
type input "[DATE]"
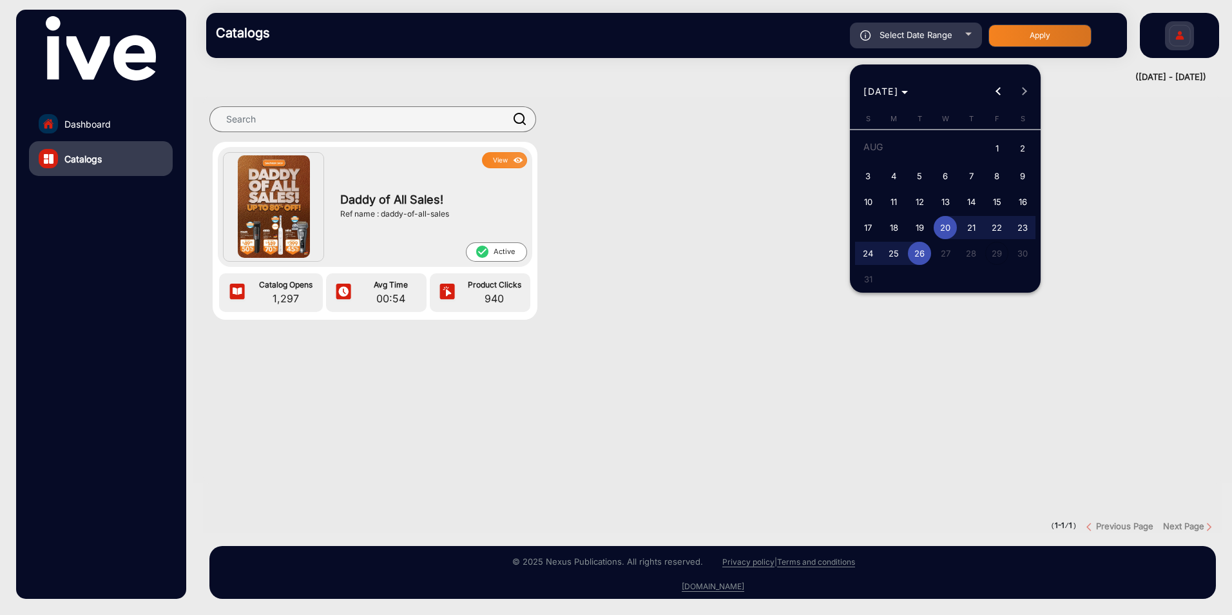
click at [951, 177] on span "6" at bounding box center [945, 175] width 23 height 23
type input "[DATE]"
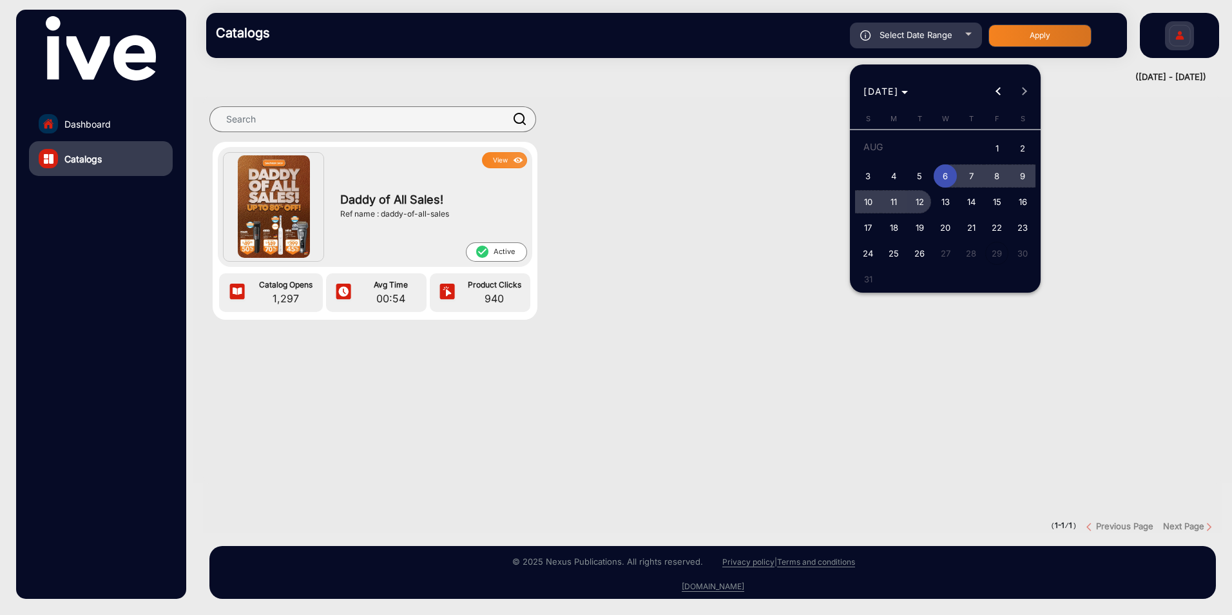
click at [918, 198] on span "12" at bounding box center [919, 201] width 23 height 23
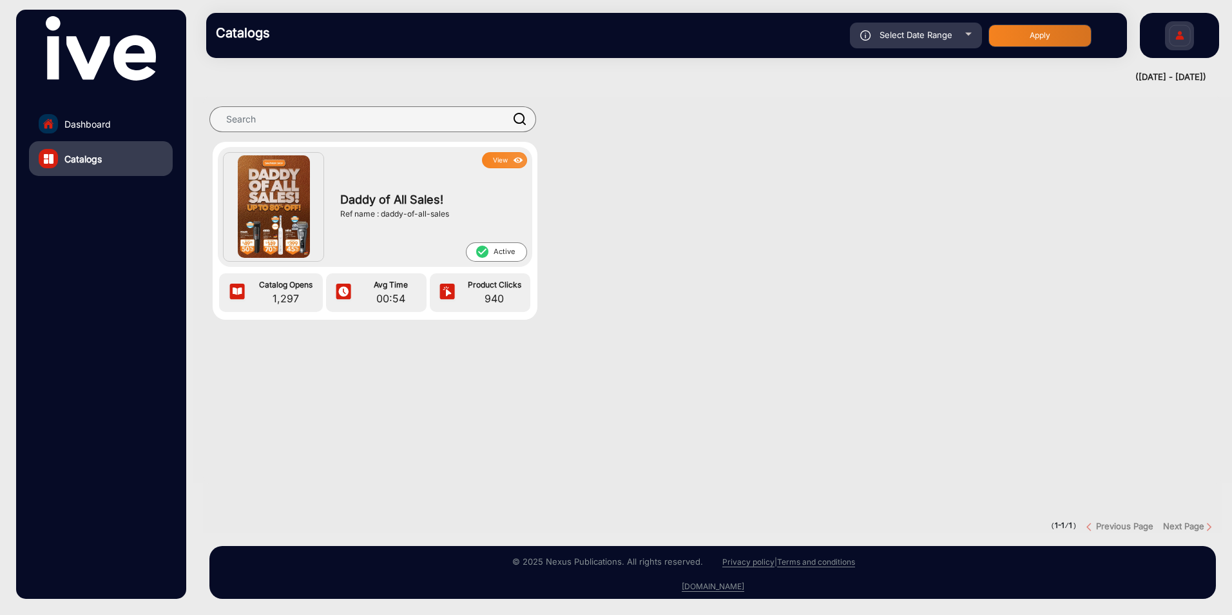
type input "[DATE]"
click at [99, 126] on span "Dashboard" at bounding box center [87, 124] width 46 height 14
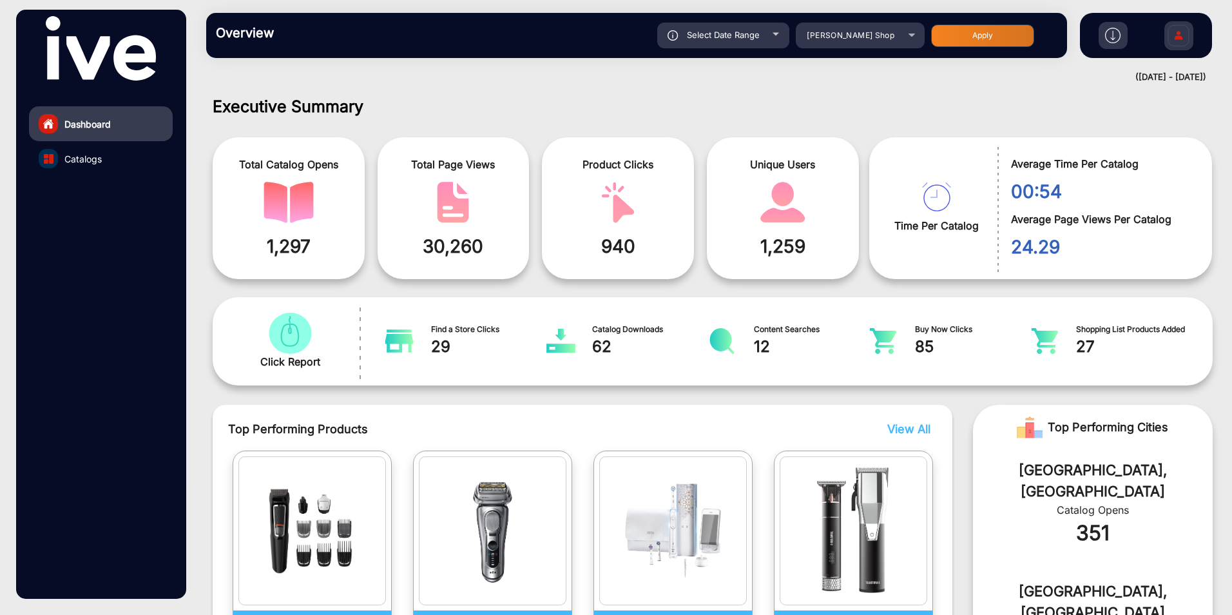
click at [325, 200] on span at bounding box center [288, 202] width 133 height 41
drag, startPoint x: 325, startPoint y: 200, endPoint x: 316, endPoint y: 218, distance: 19.3
click at [323, 202] on span at bounding box center [288, 202] width 133 height 41
click at [286, 309] on div "Click Report" at bounding box center [290, 340] width 142 height 75
click at [308, 352] on img "catalog" at bounding box center [290, 333] width 50 height 41
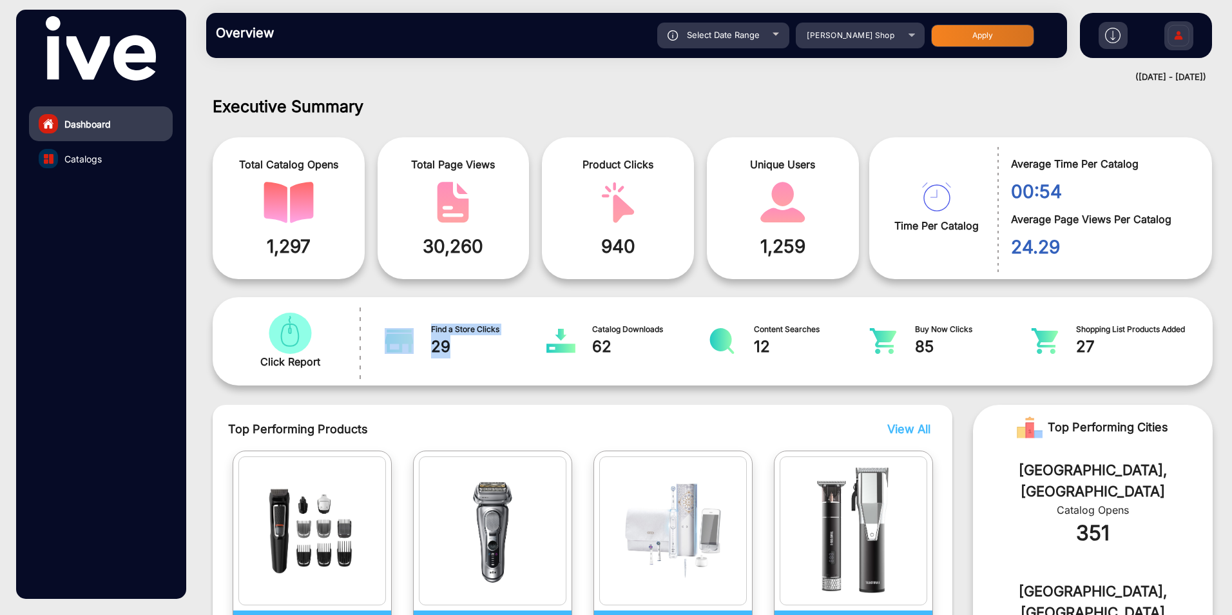
drag, startPoint x: 334, startPoint y: 356, endPoint x: 497, endPoint y: 354, distance: 163.0
click at [488, 355] on div "Click Report Find a Store Clicks 29 Catalog Downloads 62 Content Searches 12 Bu…" at bounding box center [713, 341] width 1000 height 88
drag, startPoint x: 497, startPoint y: 354, endPoint x: 1138, endPoint y: 322, distance: 641.9
click at [1138, 323] on div "Shopping List Products Added 27" at bounding box center [1106, 341] width 155 height 37
click at [1188, 34] on img at bounding box center [1178, 37] width 27 height 45
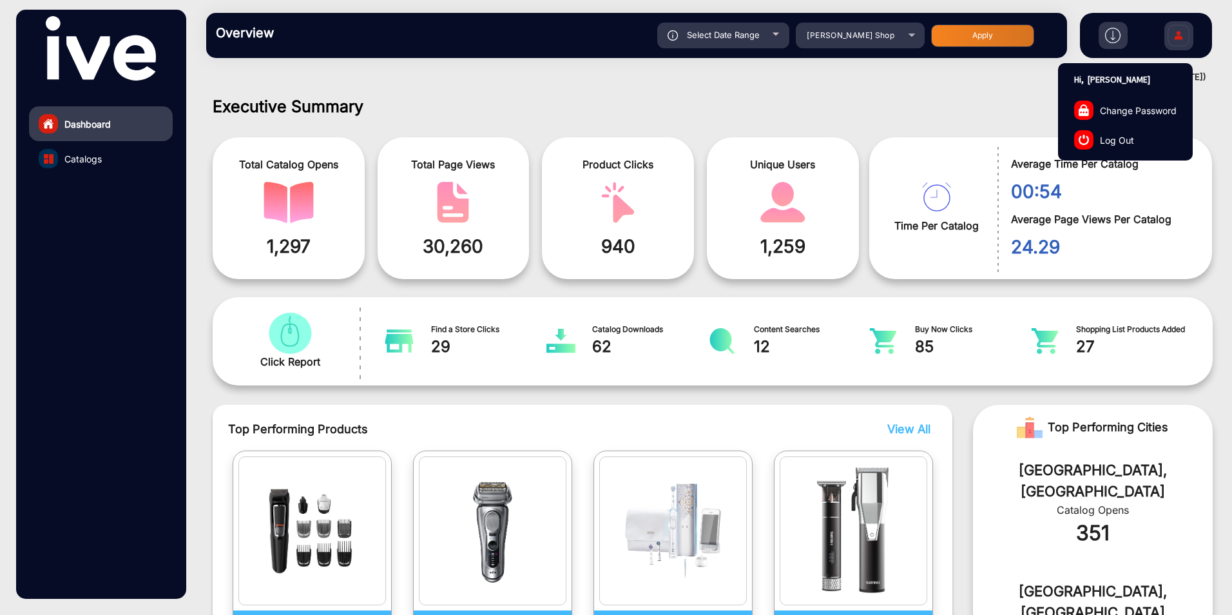
click at [1188, 34] on img at bounding box center [1178, 37] width 27 height 45
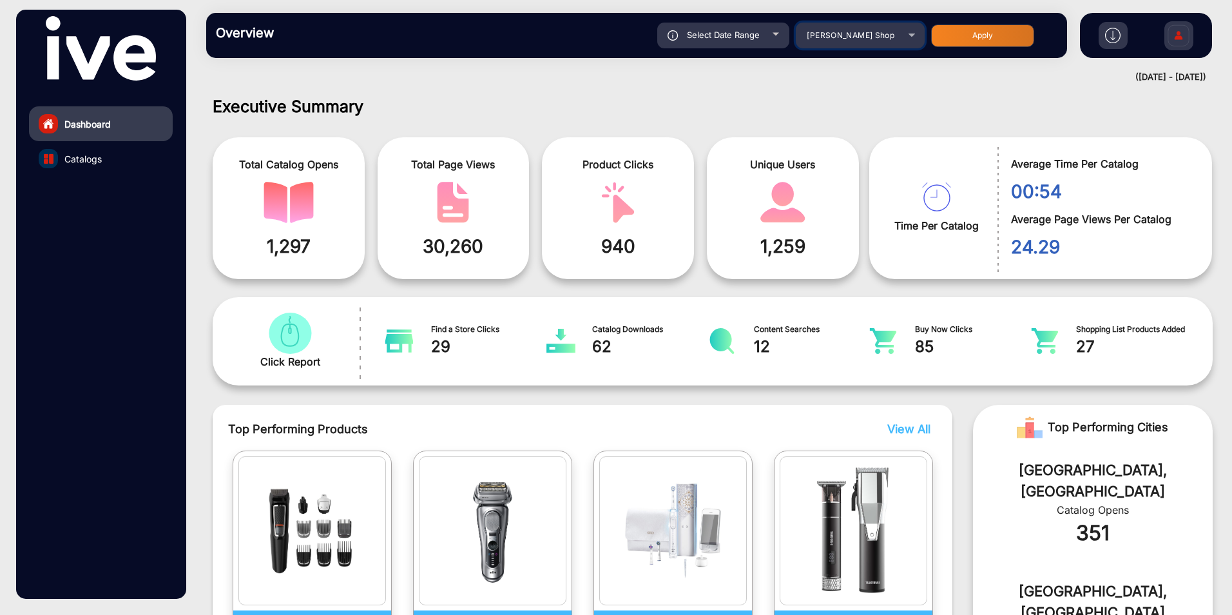
click at [917, 38] on div "[PERSON_NAME] Shop" at bounding box center [860, 35] width 129 height 15
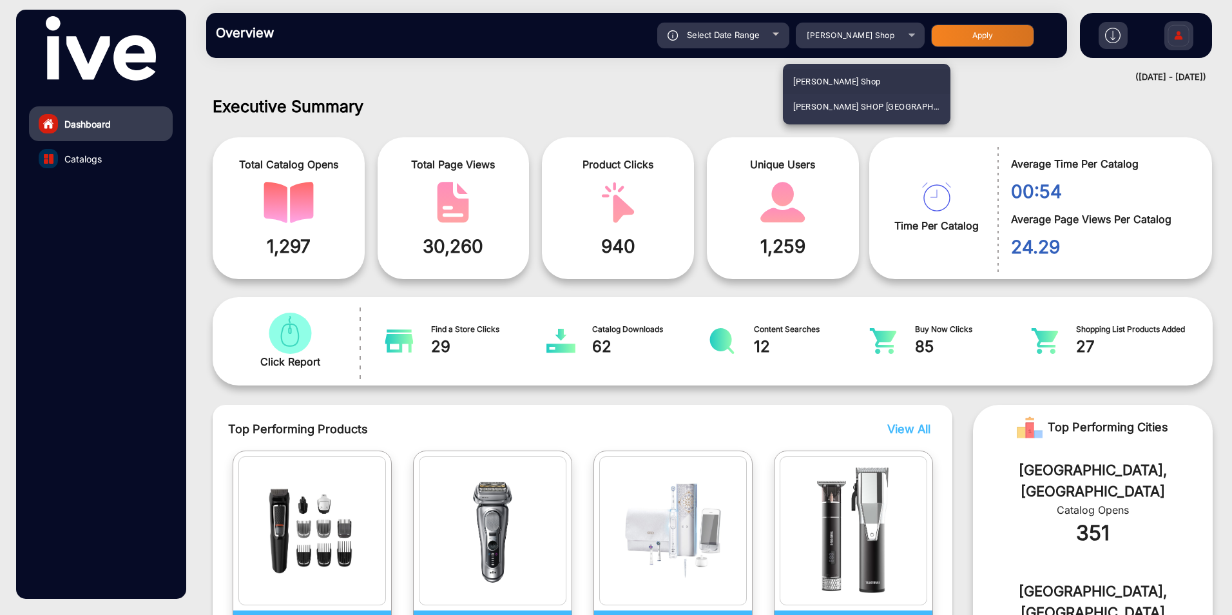
click at [917, 38] on div at bounding box center [616, 307] width 1232 height 615
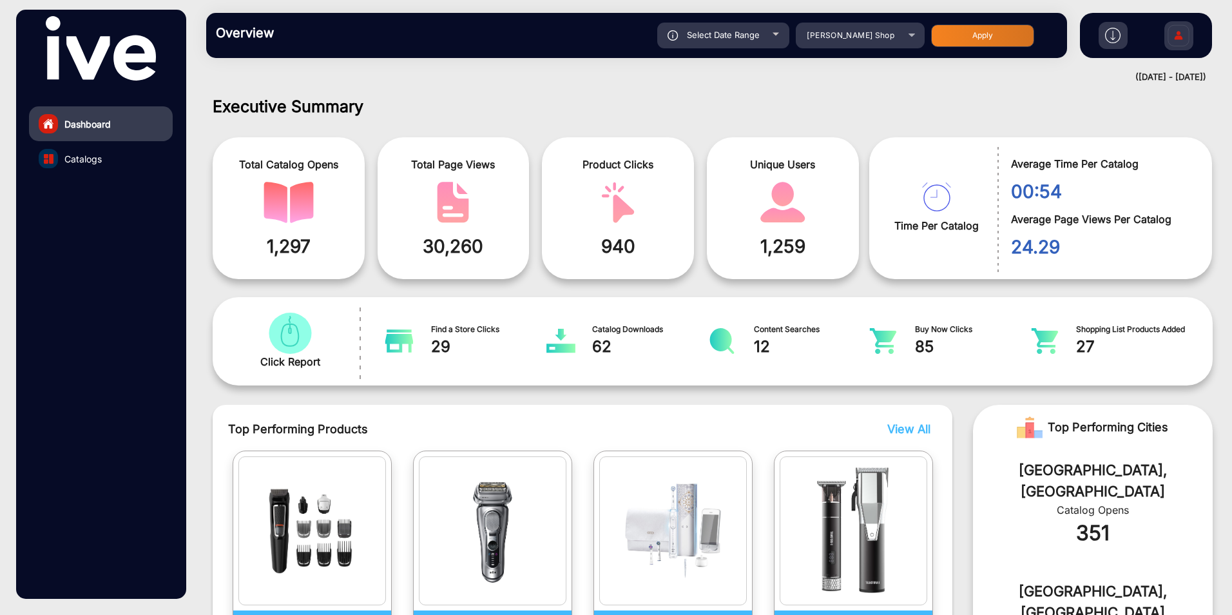
click at [726, 43] on div "Select Date Range" at bounding box center [723, 36] width 132 height 26
type input "[DATE]"
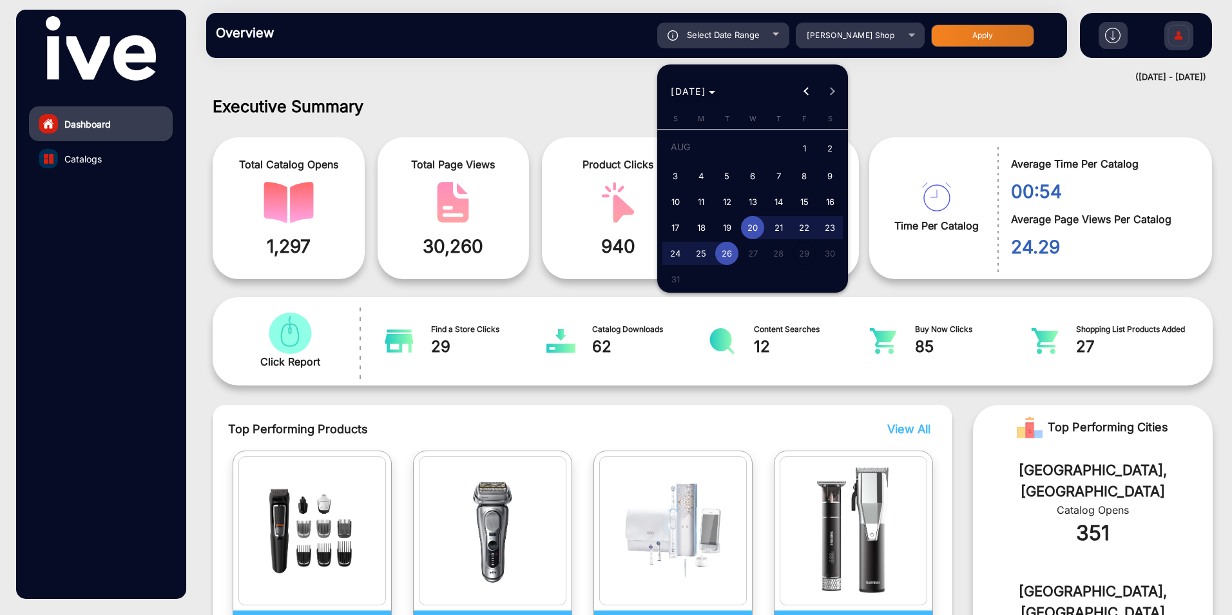
click at [715, 92] on span "[DATE]" at bounding box center [693, 91] width 44 height 14
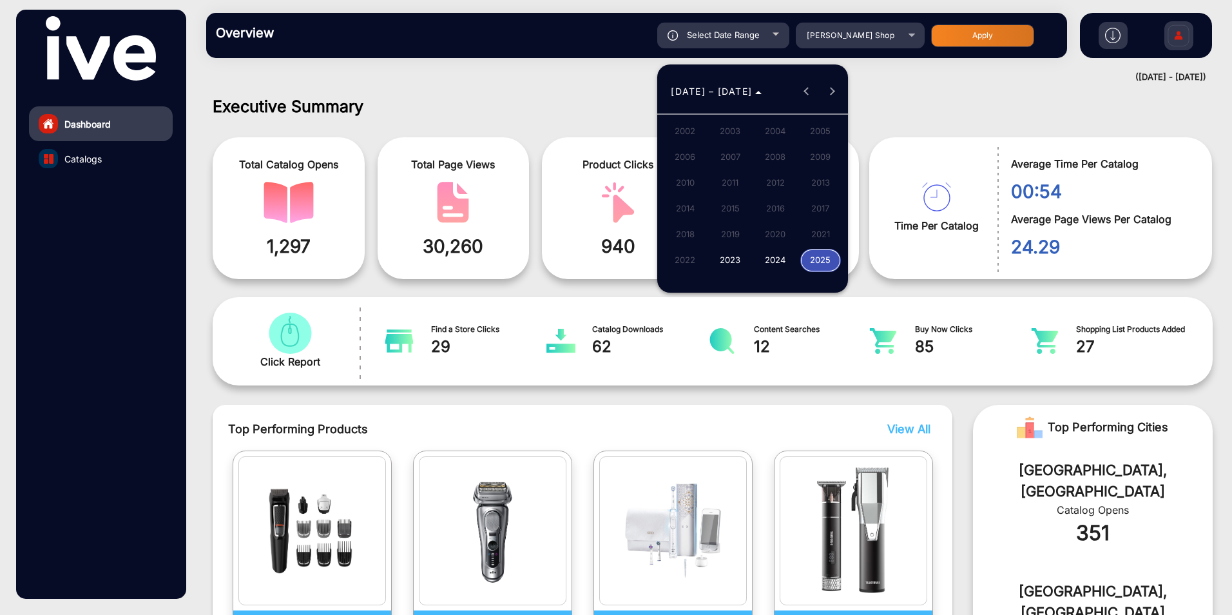
click at [738, 260] on span "2023" at bounding box center [730, 260] width 41 height 23
click at [770, 188] on span "[DATE]" at bounding box center [775, 182] width 41 height 23
click at [834, 148] on span "1" at bounding box center [829, 149] width 23 height 26
type input "[DATE]"
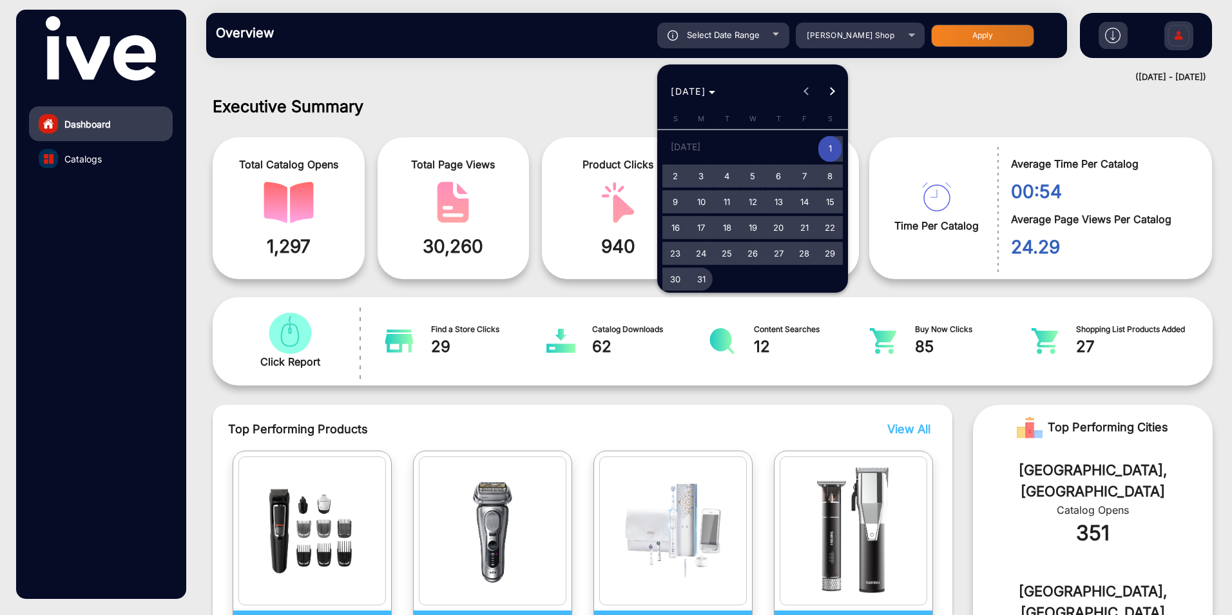
click at [706, 279] on span "31" at bounding box center [700, 278] width 23 height 23
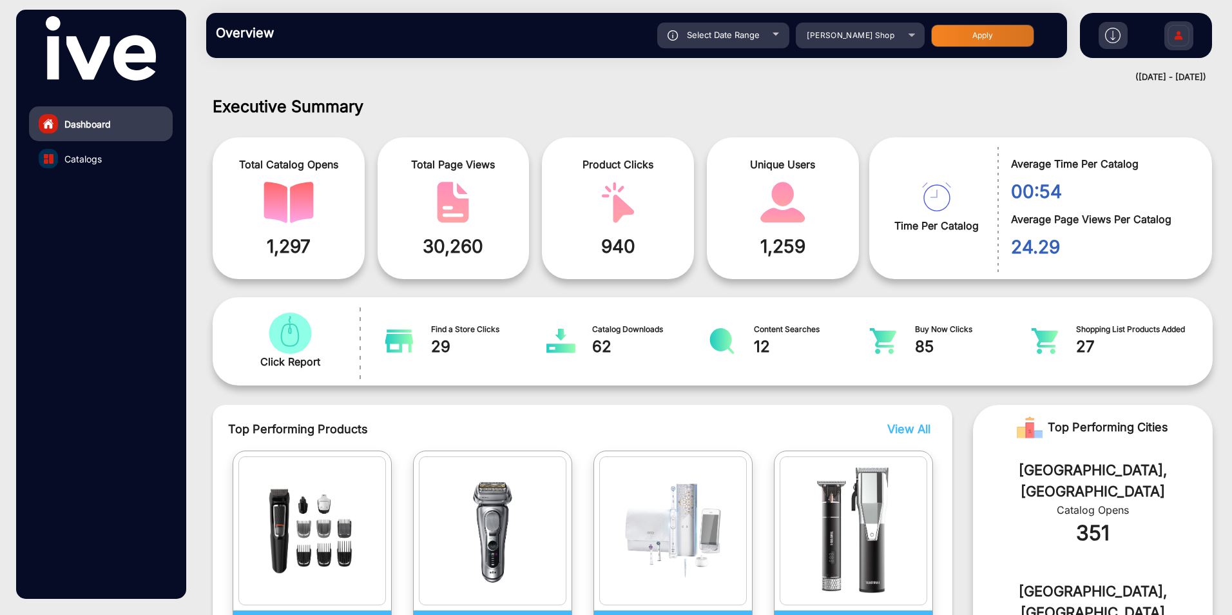
type input "[DATE]"
click at [754, 37] on span "Select Date Range" at bounding box center [723, 35] width 73 height 10
type input "[DATE]"
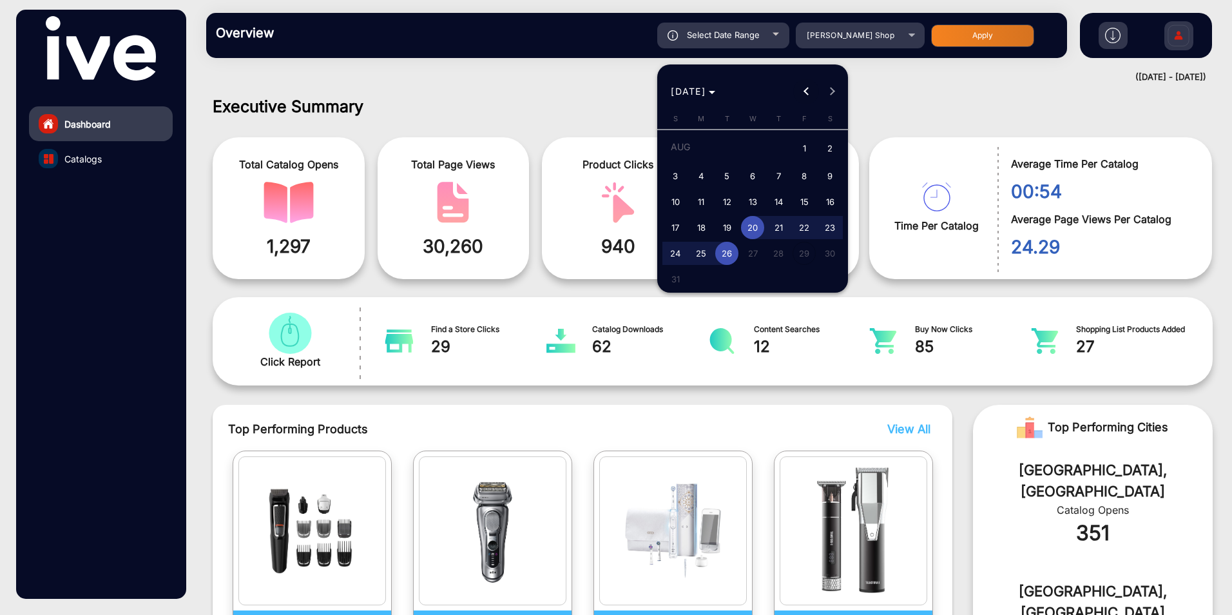
click at [809, 93] on button "Previous month" at bounding box center [806, 92] width 26 height 26
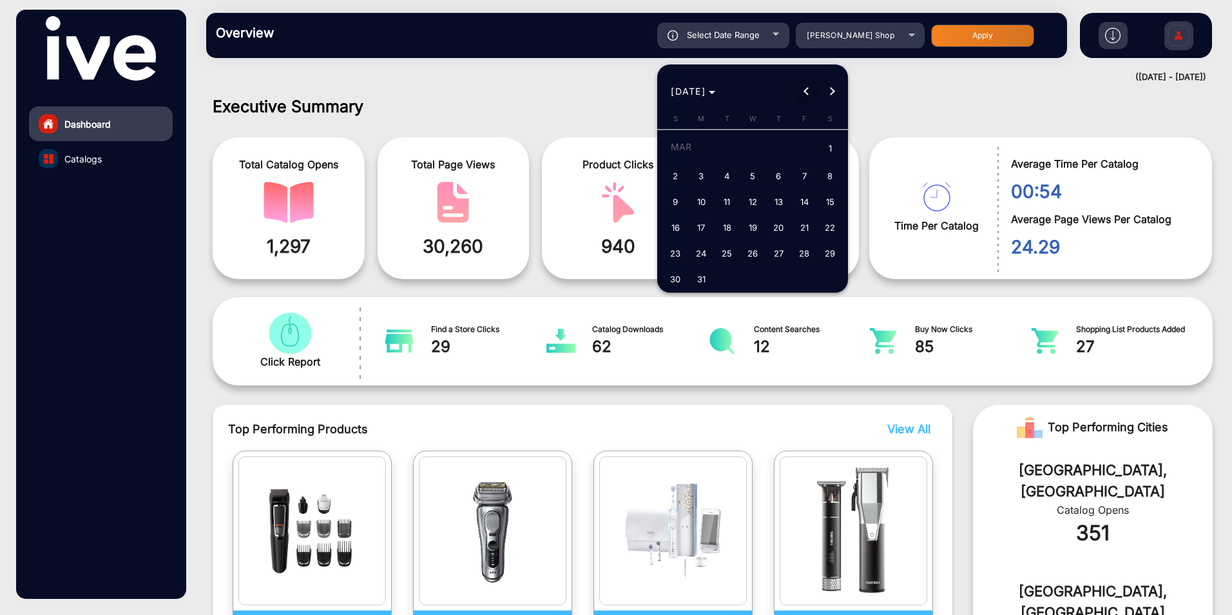
click at [809, 93] on button "Previous month" at bounding box center [806, 92] width 26 height 26
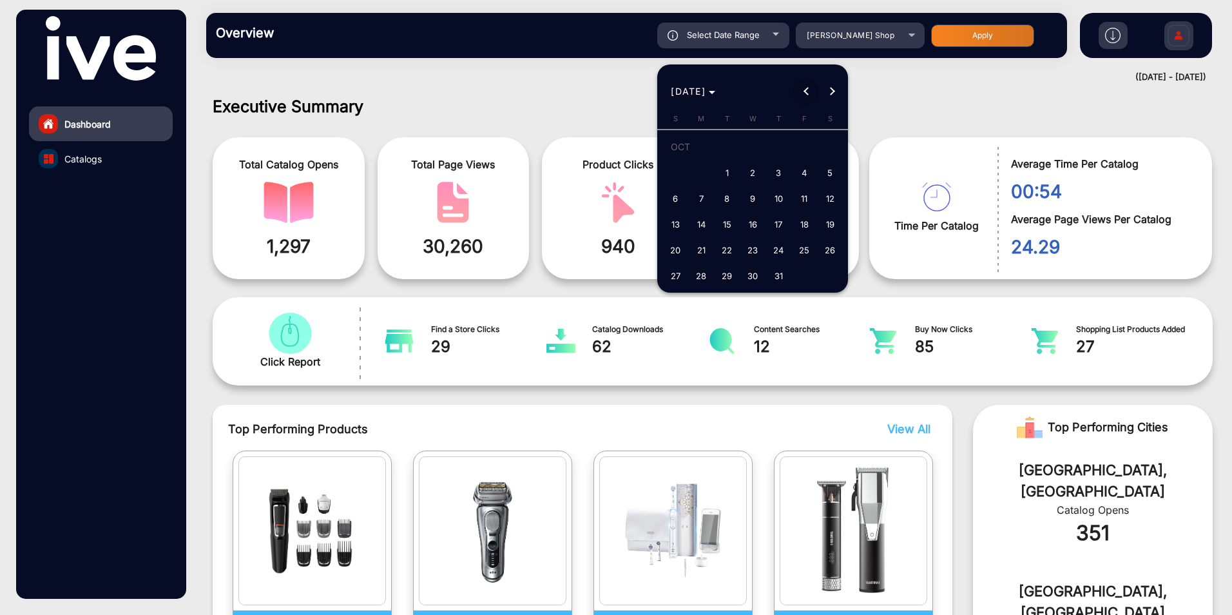
click at [809, 93] on button "Previous month" at bounding box center [806, 92] width 26 height 26
click at [834, 93] on span "Next month" at bounding box center [832, 92] width 26 height 26
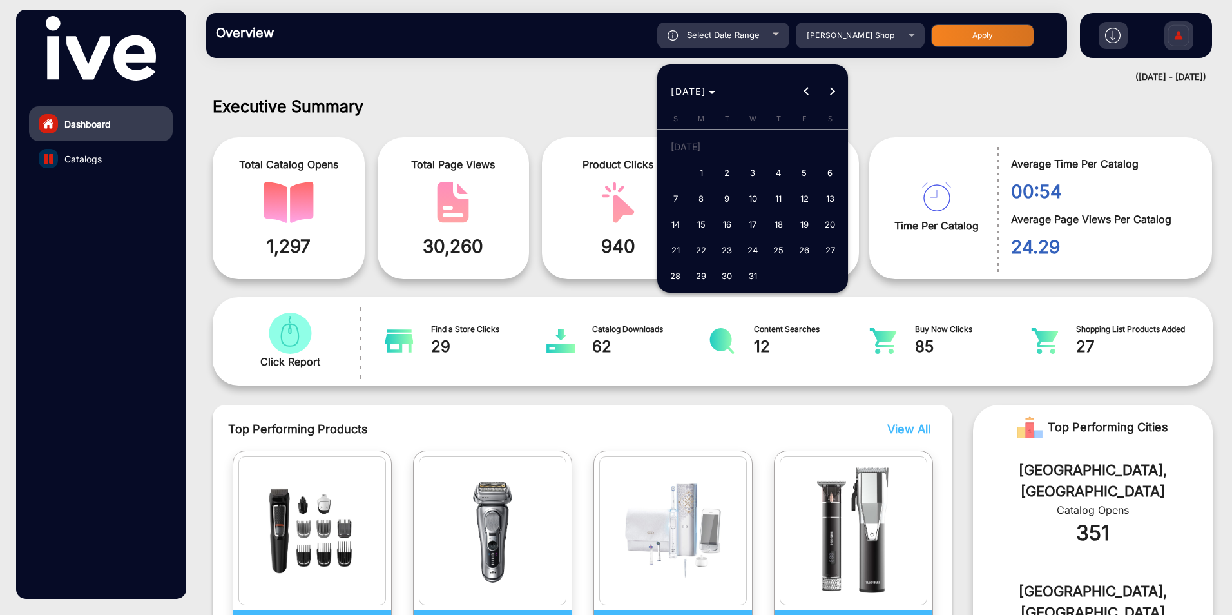
click at [700, 173] on span "1" at bounding box center [700, 172] width 23 height 23
type input "[DATE]"
click at [834, 86] on span "Next month" at bounding box center [832, 92] width 26 height 26
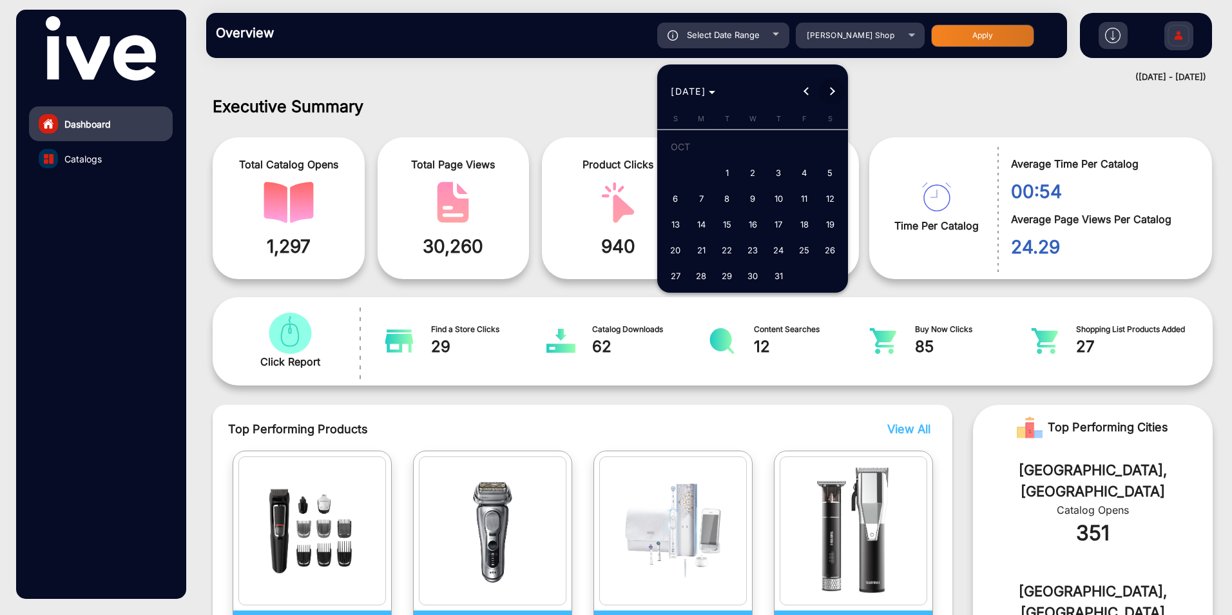
click at [834, 86] on span "Next month" at bounding box center [832, 92] width 26 height 26
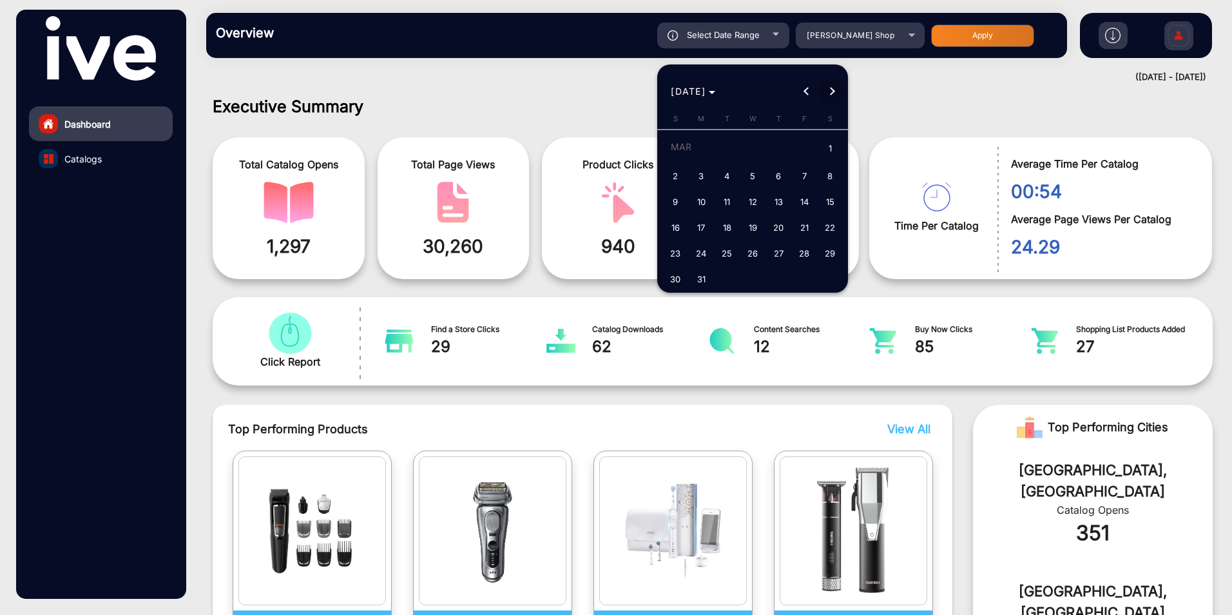
click at [834, 86] on span "Next month" at bounding box center [832, 92] width 26 height 26
click at [804, 90] on button "Previous month" at bounding box center [806, 92] width 26 height 26
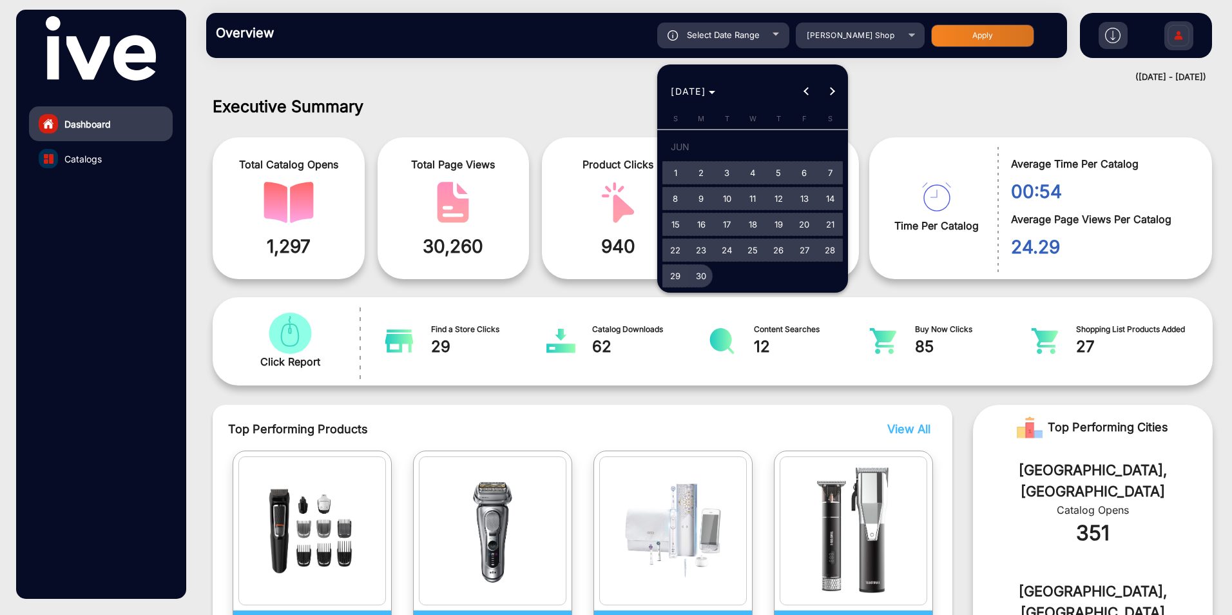
click at [698, 274] on span "30" at bounding box center [700, 275] width 23 height 23
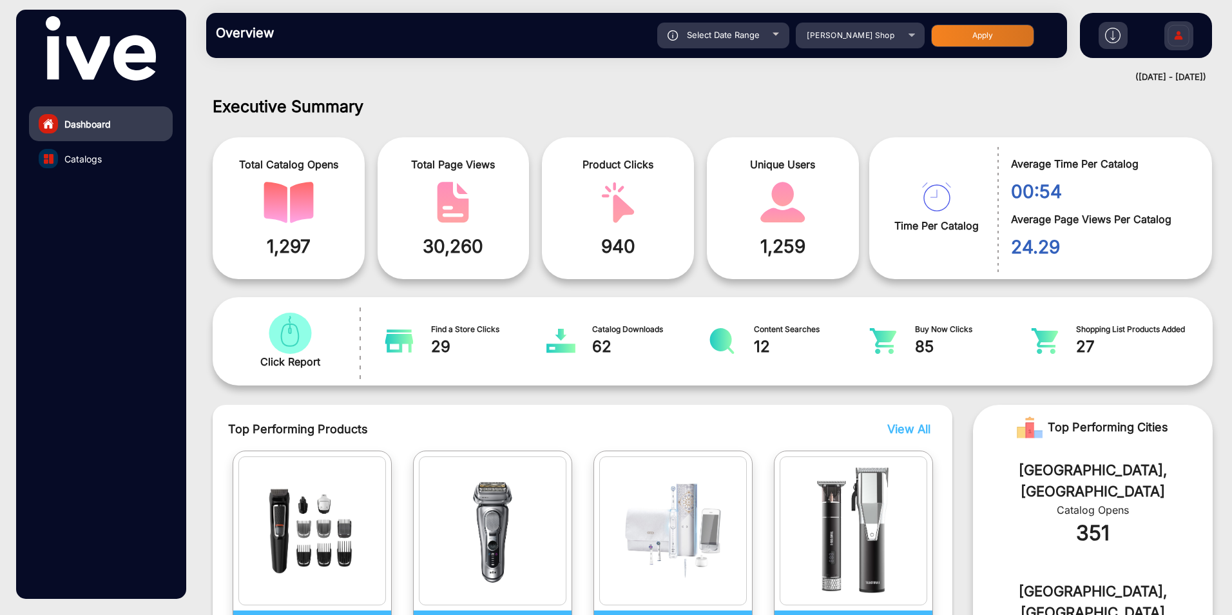
type input "[DATE]"
click at [1007, 41] on button "Apply" at bounding box center [982, 35] width 103 height 23
type input "[DATE]"
